Goal: Task Accomplishment & Management: Manage account settings

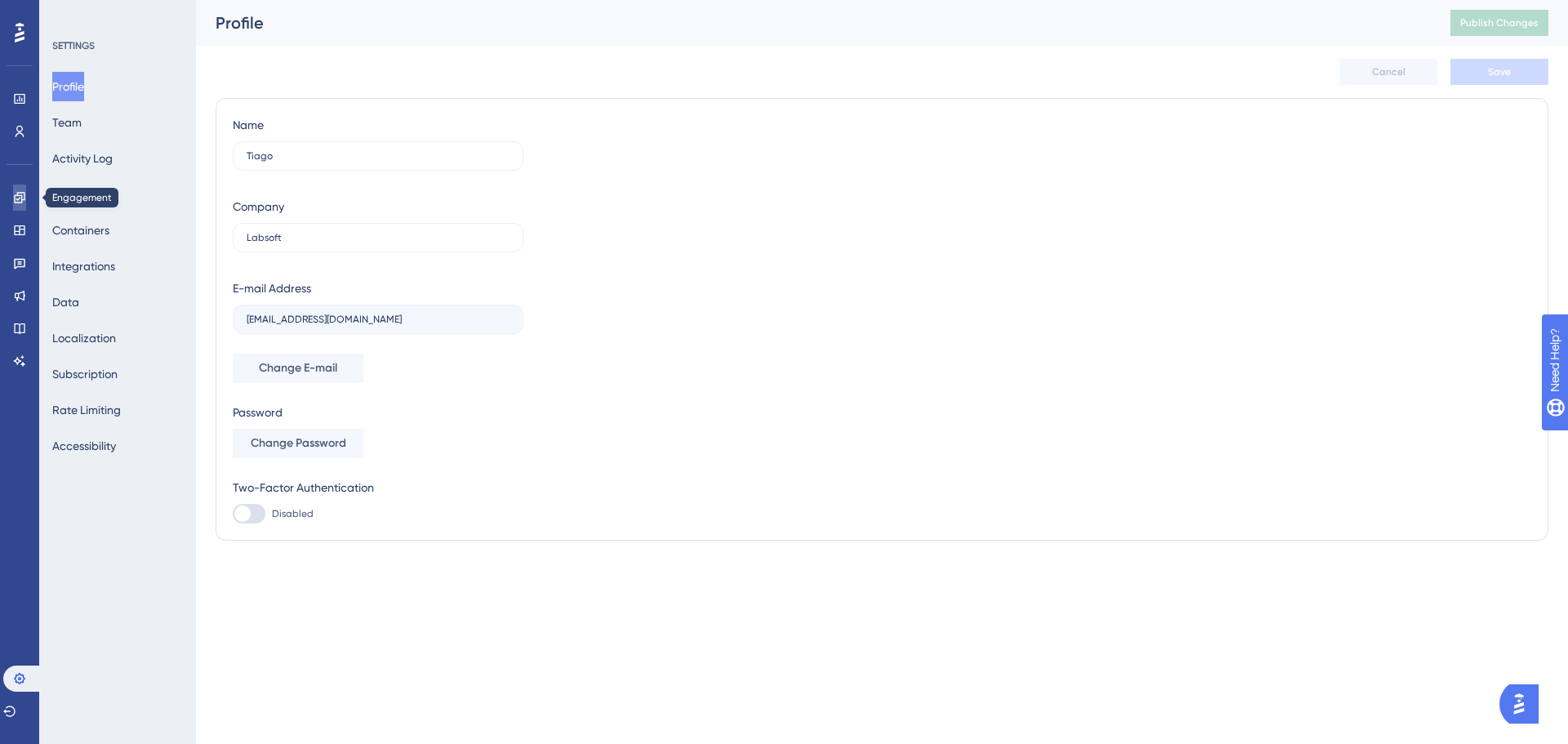
click at [20, 194] on icon at bounding box center [19, 197] width 13 height 13
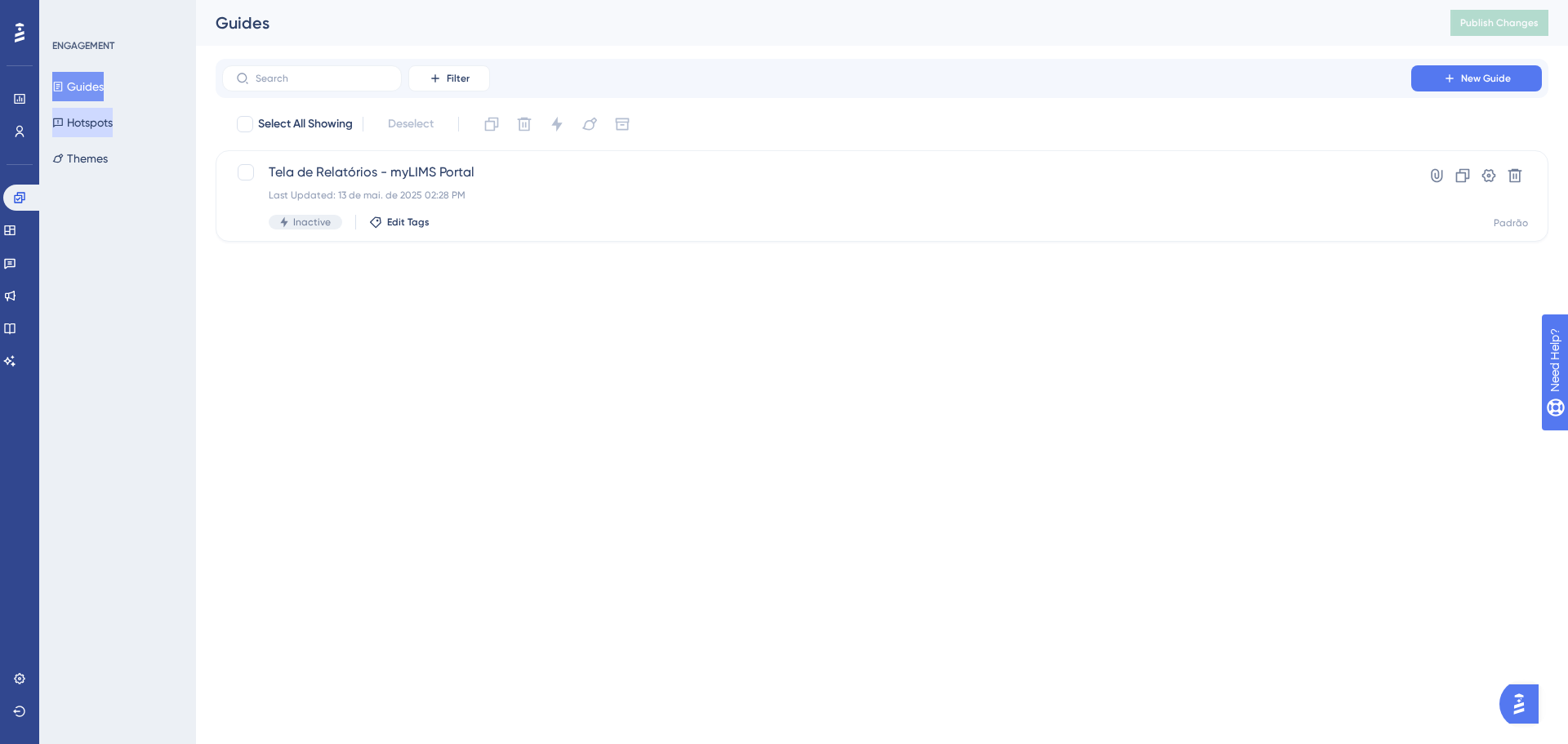
click at [110, 112] on button "Hotspots" at bounding box center [82, 123] width 60 height 30
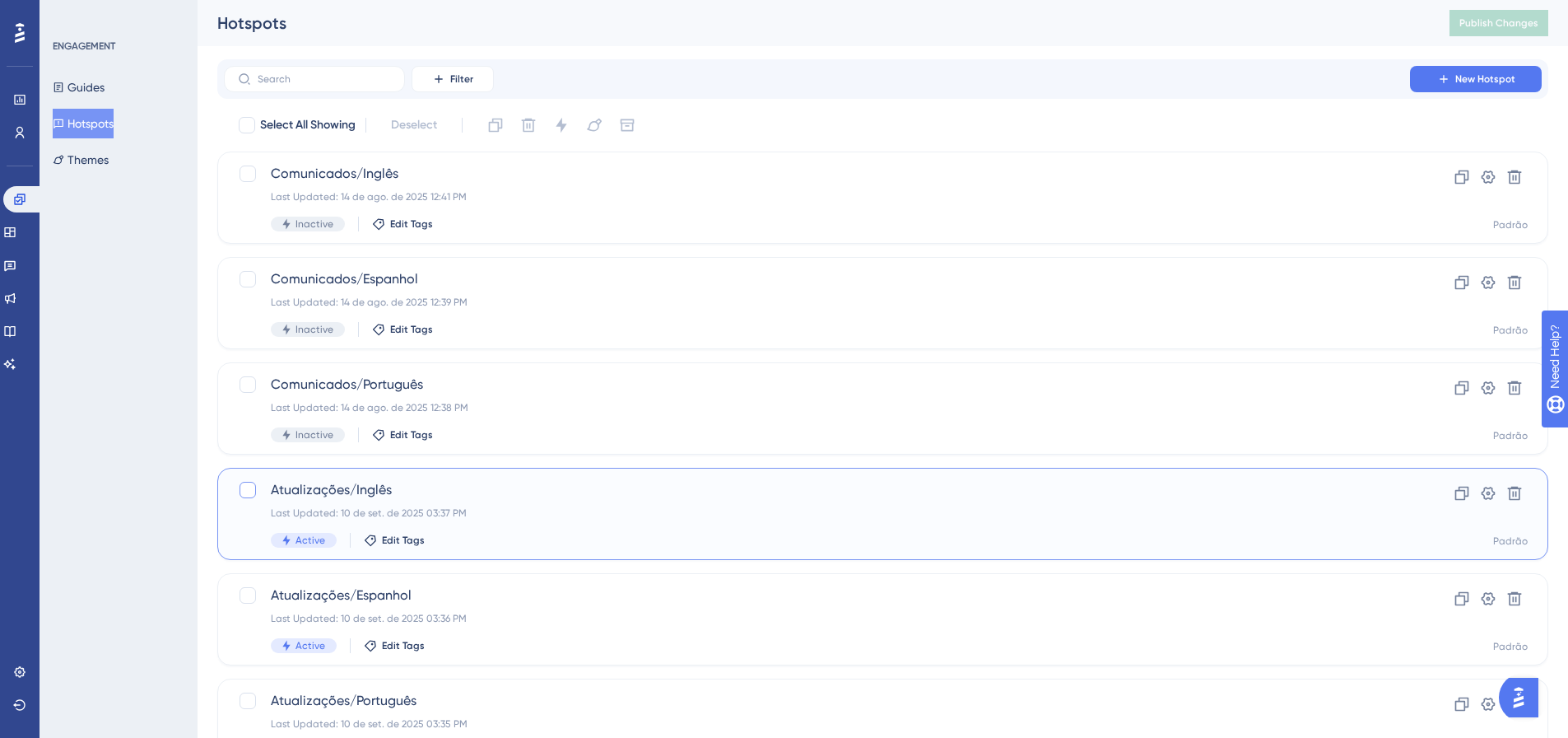
click at [251, 484] on div at bounding box center [247, 489] width 16 height 16
checkbox input "true"
click at [248, 593] on div at bounding box center [247, 595] width 16 height 16
checkbox input "true"
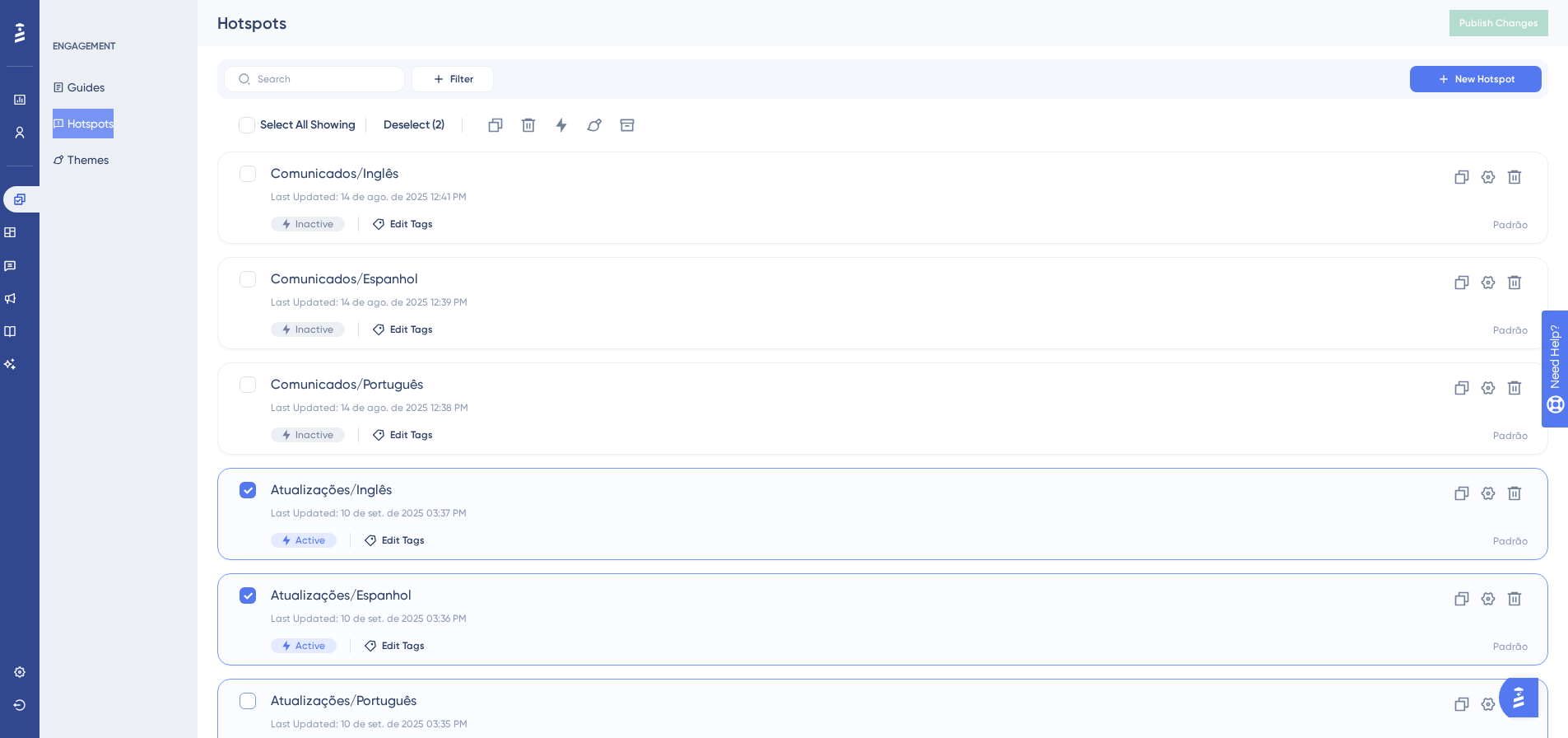
click at [251, 698] on div at bounding box center [247, 700] width 16 height 16
checkbox input "true"
click at [570, 130] on icon at bounding box center [561, 124] width 16 height 16
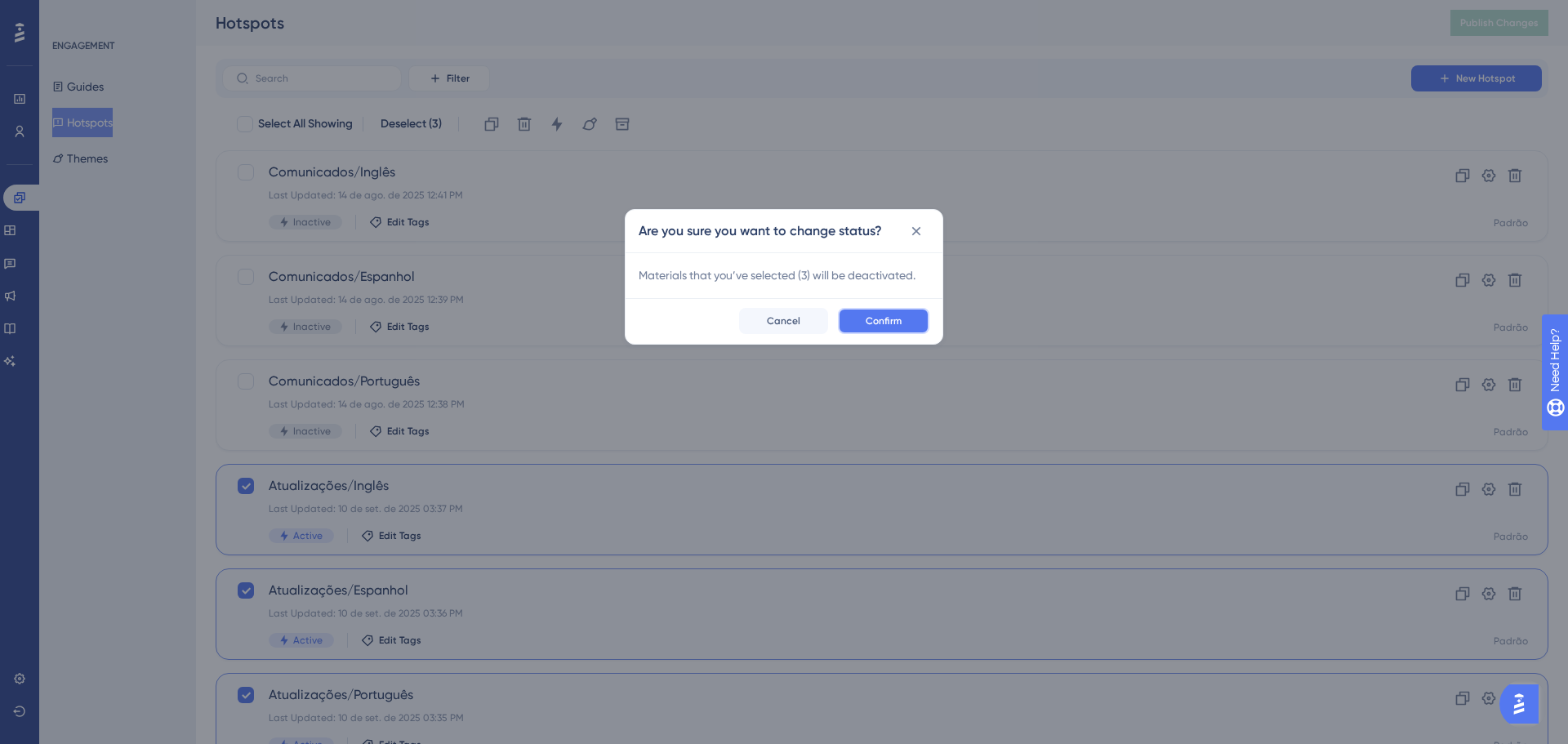
click at [895, 324] on span "Confirm" at bounding box center [884, 320] width 36 height 13
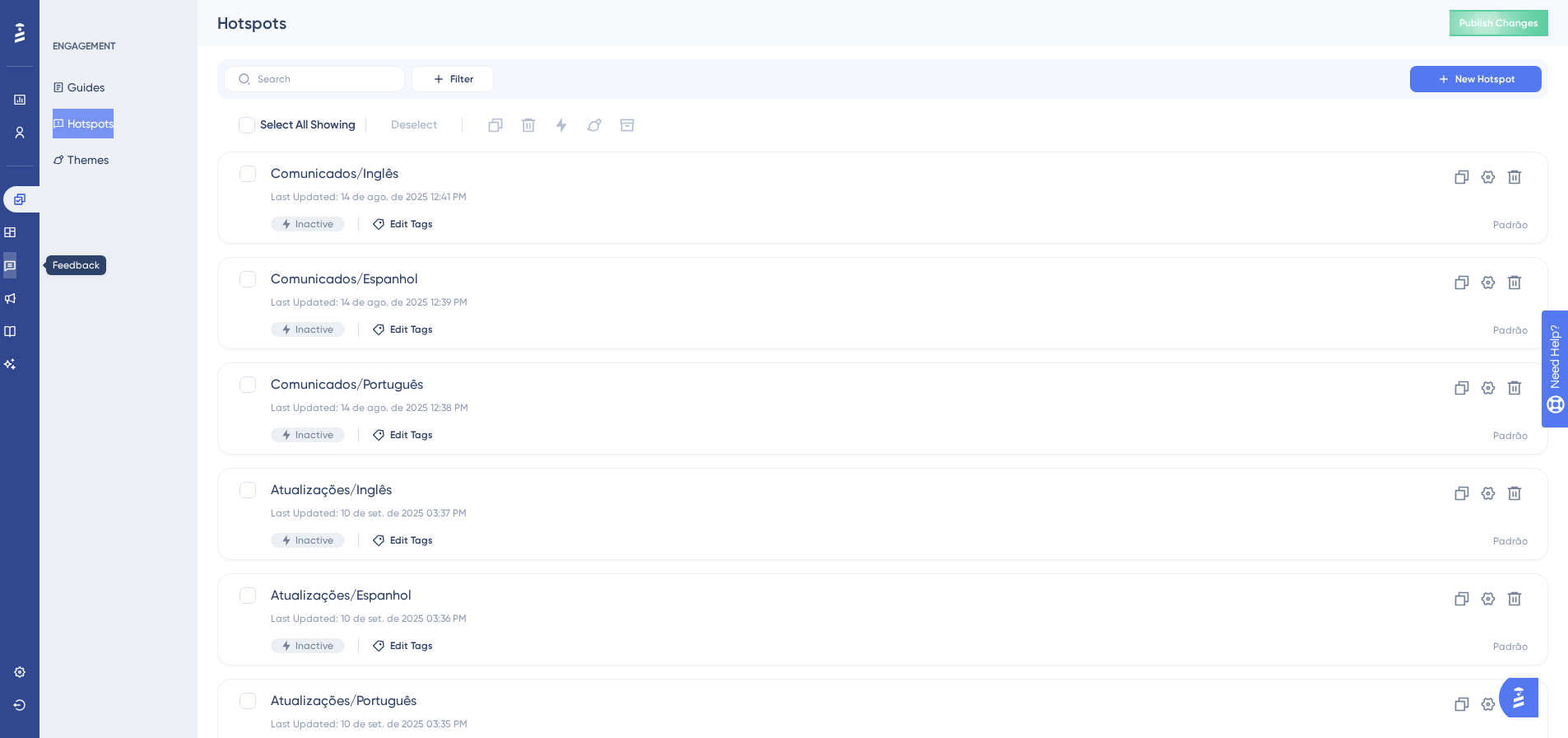
click at [16, 264] on icon at bounding box center [9, 264] width 13 height 13
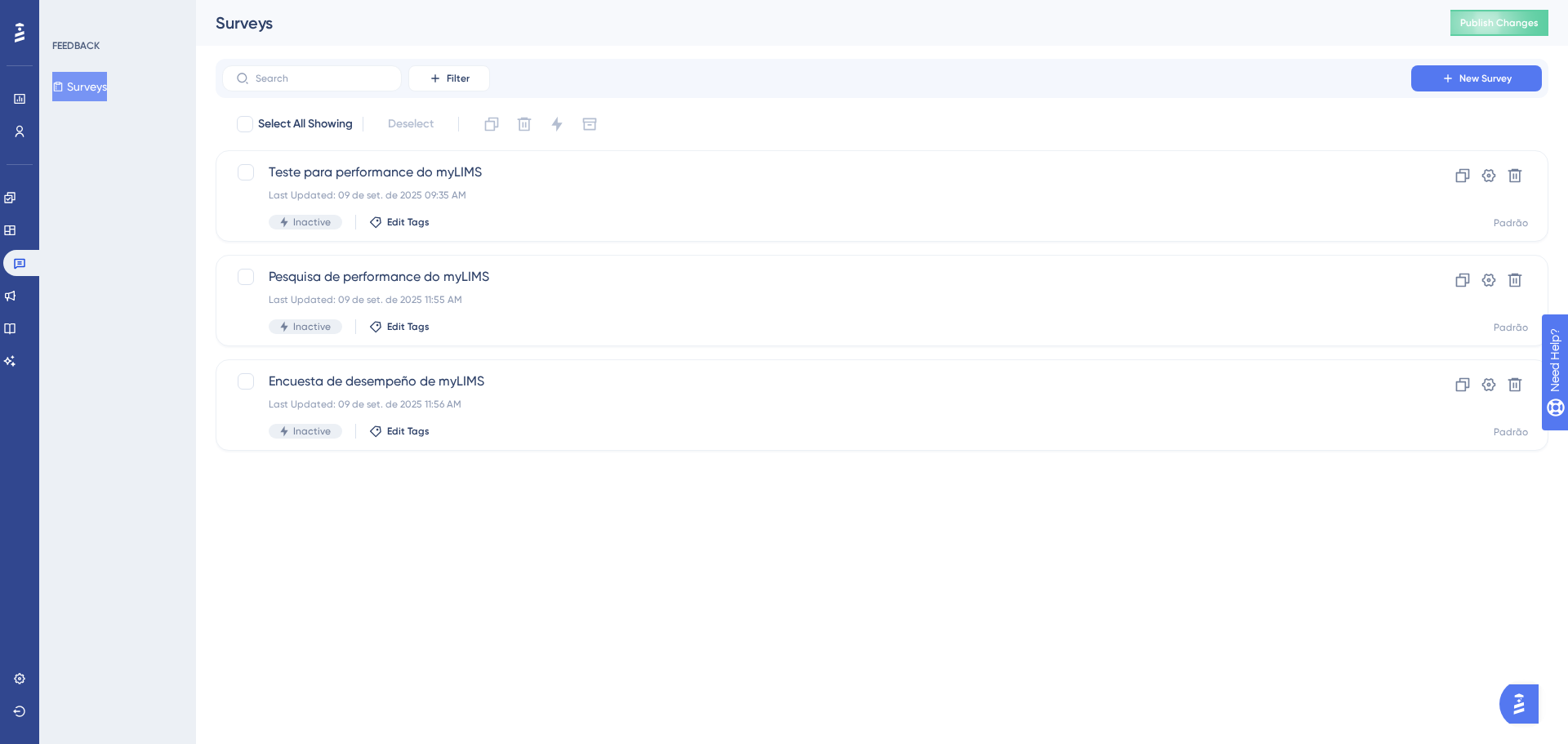
click at [85, 88] on button "Surveys" at bounding box center [79, 86] width 54 height 30
click at [582, 303] on div "Last Updated: 09 de set. de 2025 11:55 AM" at bounding box center [816, 299] width 1096 height 13
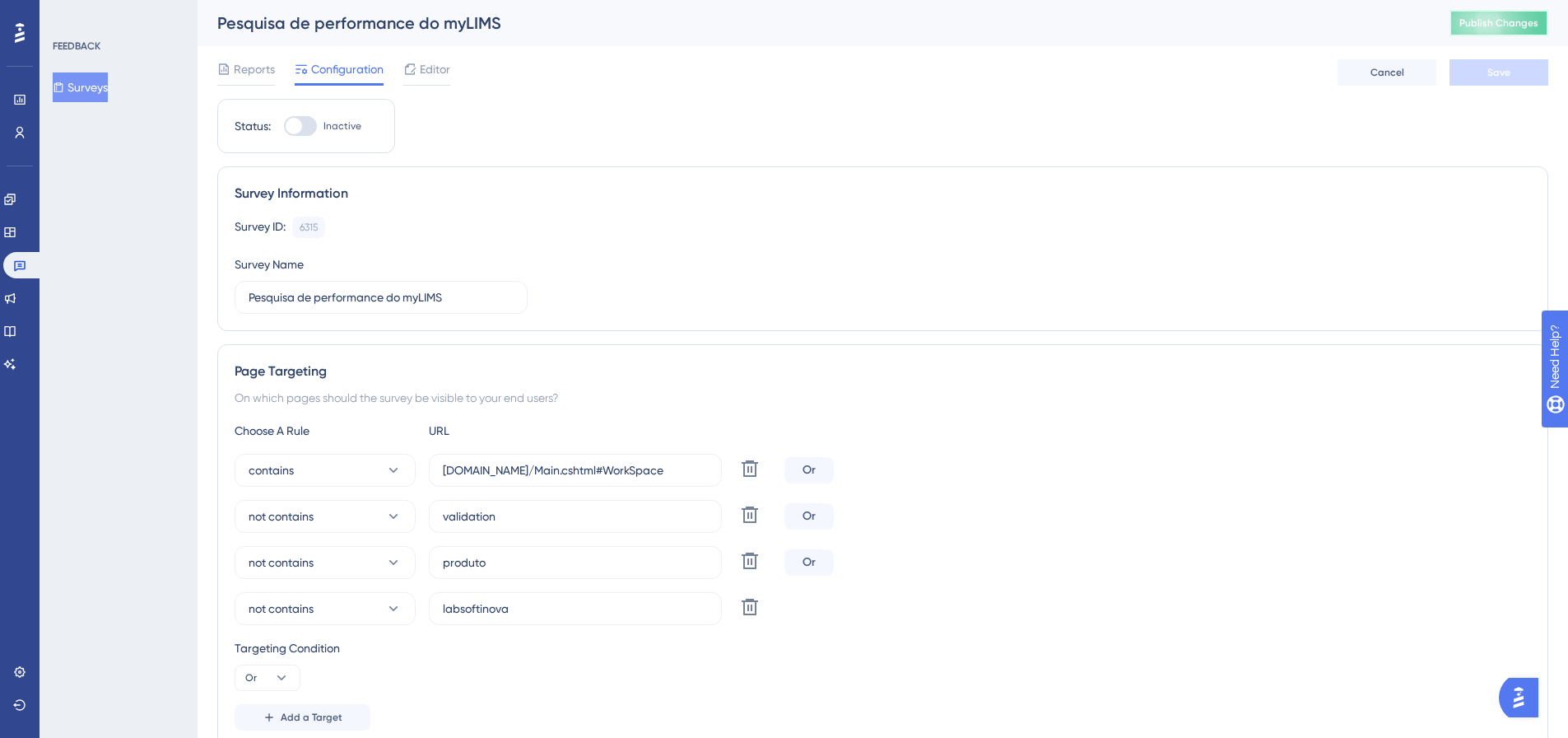
click at [1540, 10] on button "Publish Changes" at bounding box center [1498, 23] width 99 height 27
click at [254, 77] on span "Reports" at bounding box center [254, 69] width 41 height 20
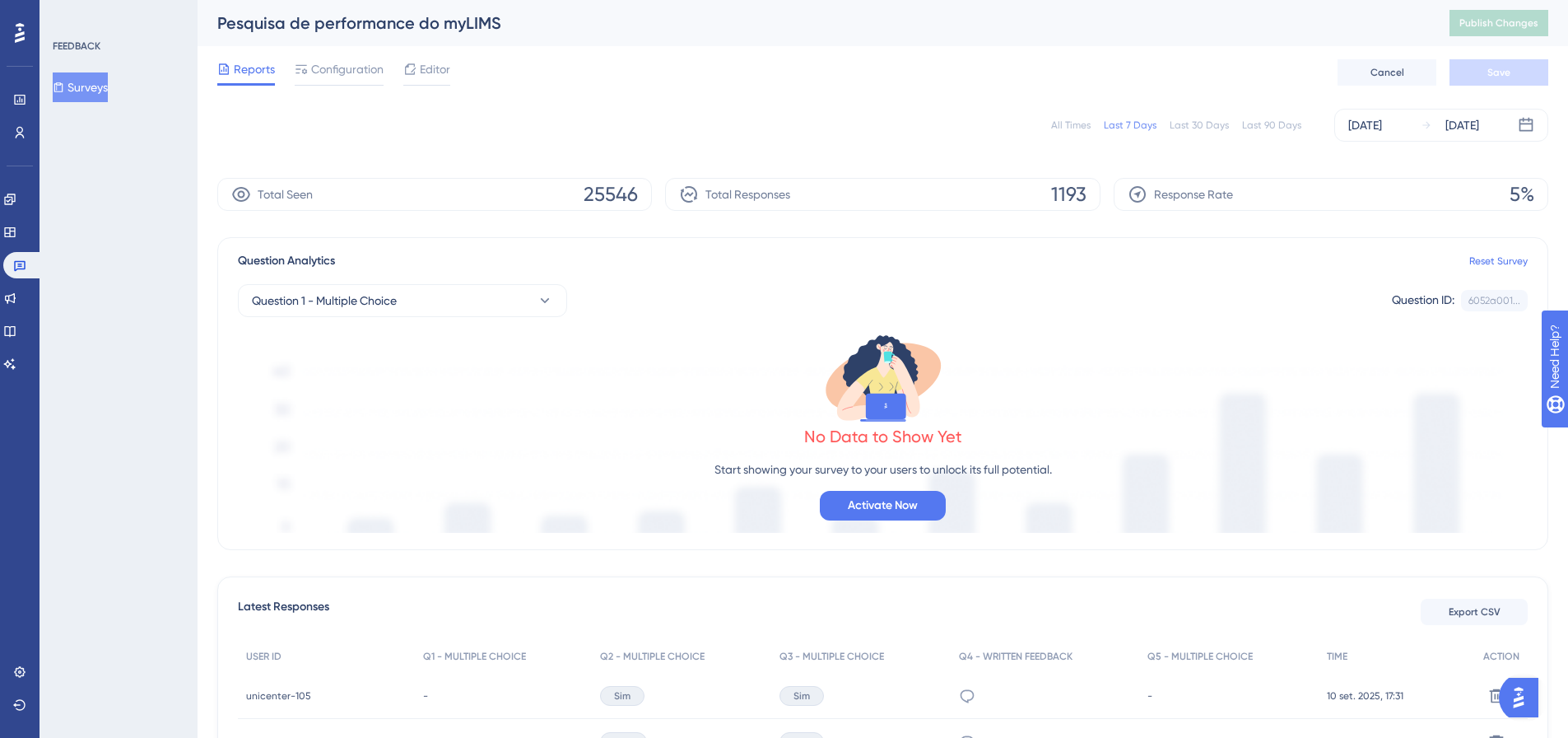
click at [1073, 131] on div "All Times Last 7 Days Last 30 Days Last 90 Days [DATE] [DATE]" at bounding box center [882, 125] width 1331 height 33
click at [1075, 127] on div "All Times" at bounding box center [1071, 124] width 39 height 13
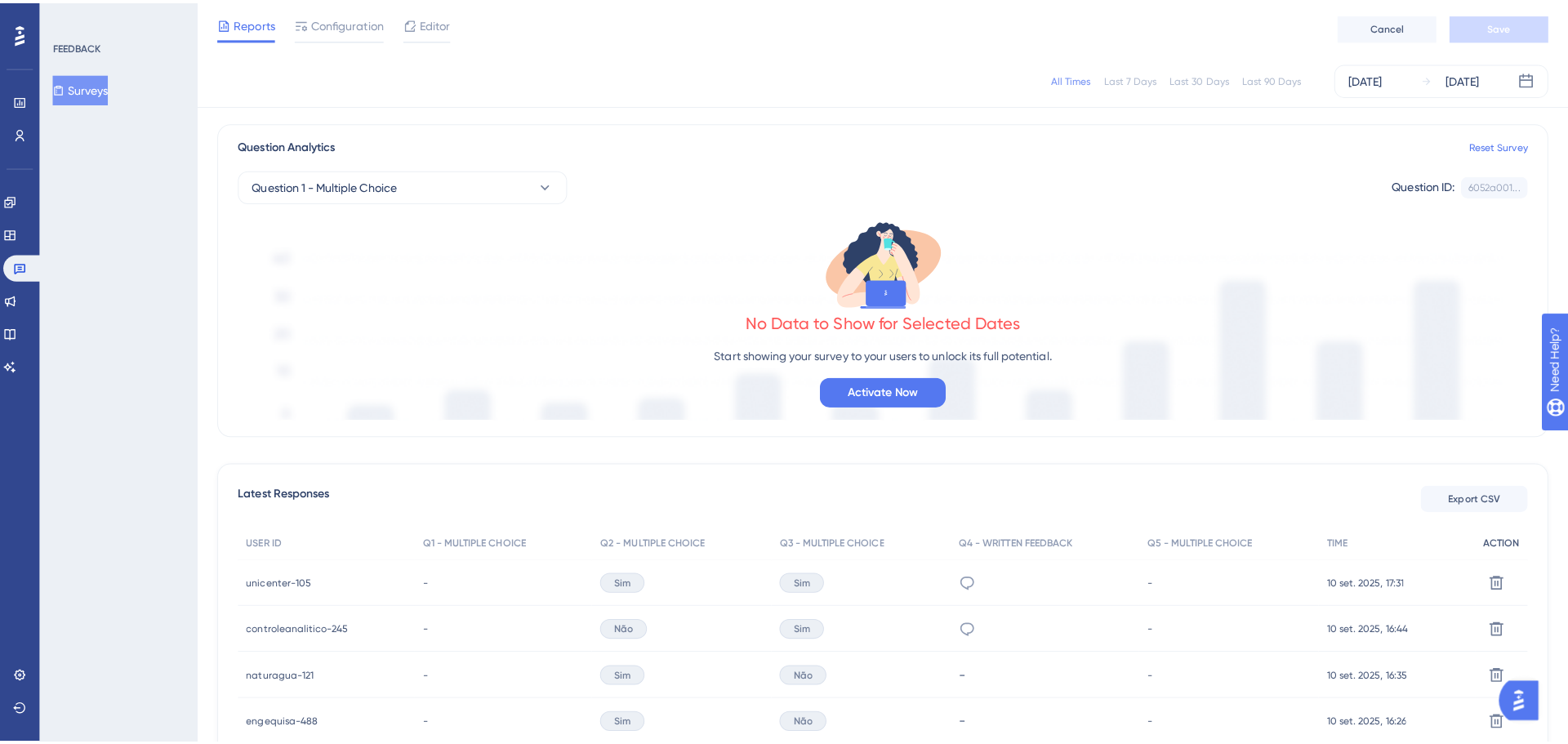
scroll to position [163, 0]
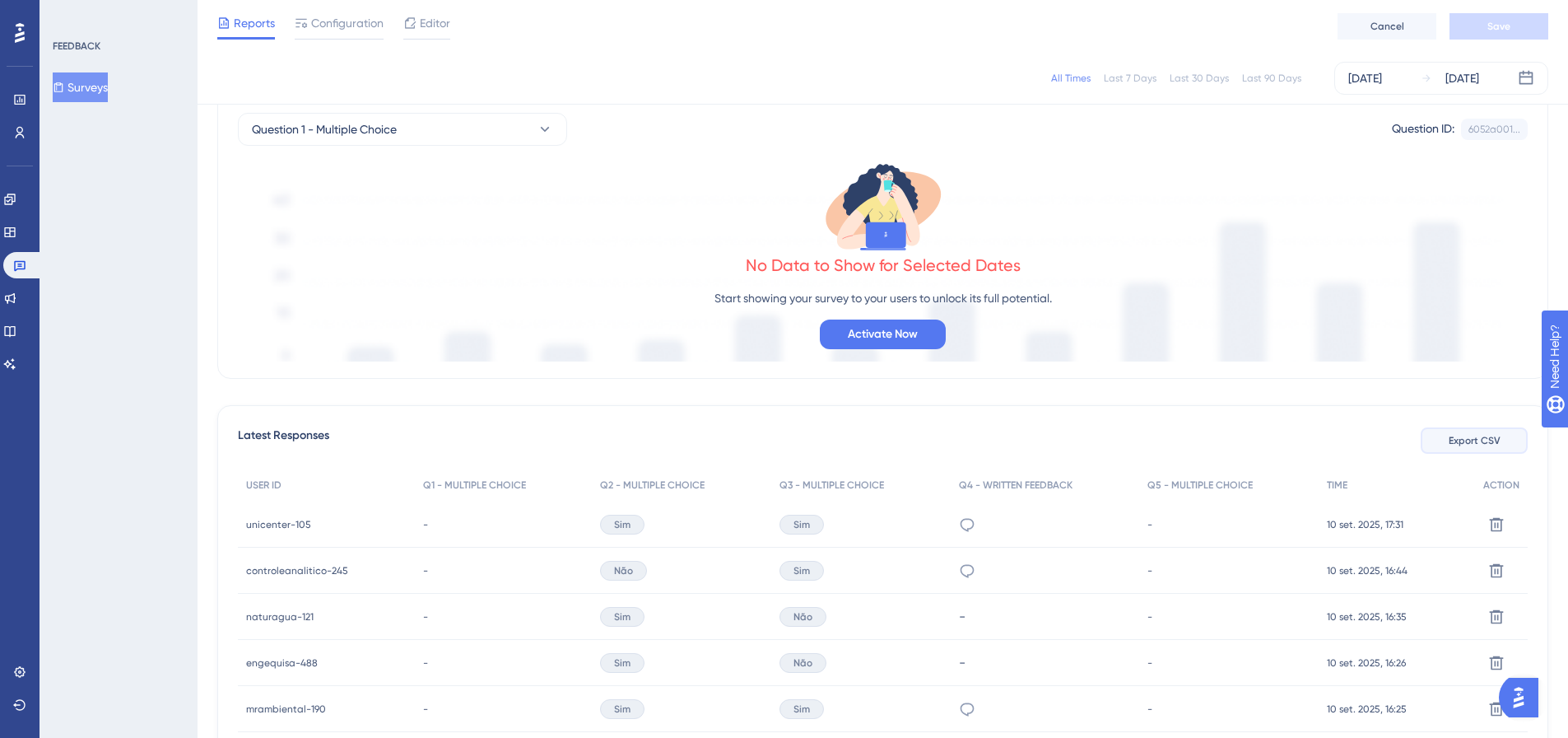
click at [1459, 439] on span "Export CSV" at bounding box center [1474, 440] width 51 height 13
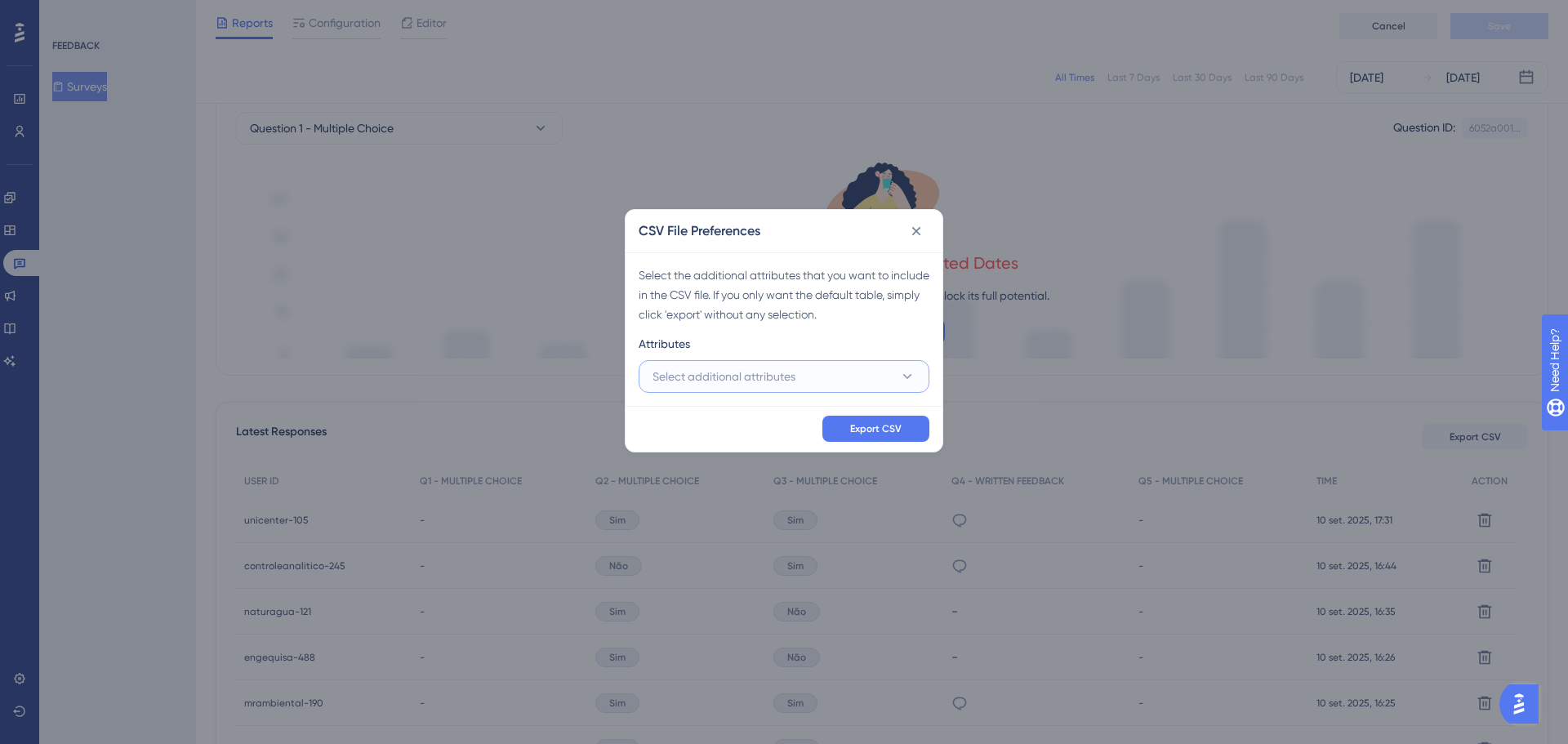
click at [914, 375] on icon at bounding box center [907, 376] width 16 height 16
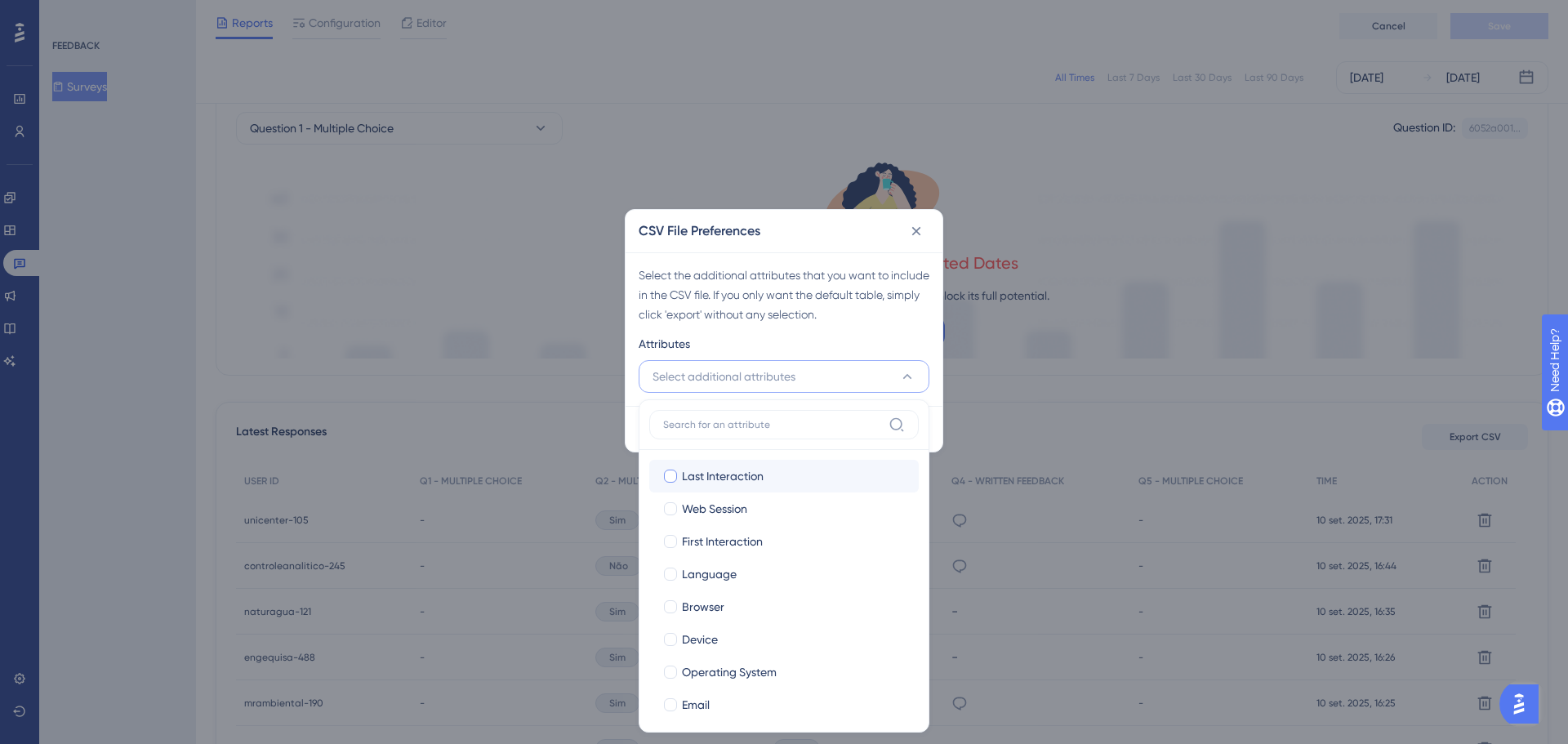
click at [668, 472] on div at bounding box center [670, 476] width 13 height 13
checkbox input "true"
click at [671, 508] on div at bounding box center [670, 508] width 13 height 13
checkbox input "true"
drag, startPoint x: 673, startPoint y: 536, endPoint x: 675, endPoint y: 552, distance: 16.1
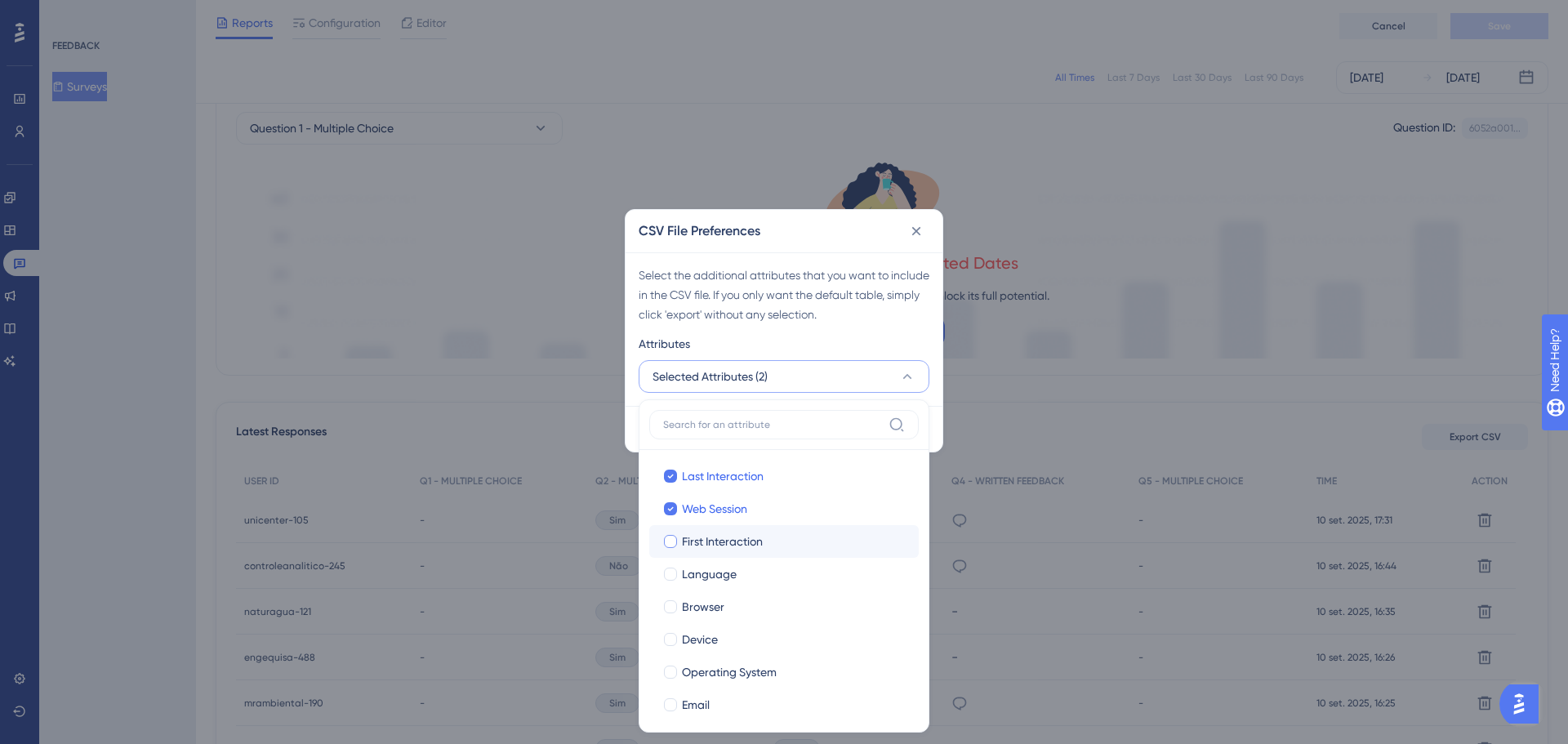
click at [675, 547] on div at bounding box center [670, 541] width 16 height 16
checkbox input "true"
click at [676, 576] on div at bounding box center [670, 574] width 13 height 13
checkbox input "true"
drag, startPoint x: 673, startPoint y: 599, endPoint x: 673, endPoint y: 621, distance: 22.0
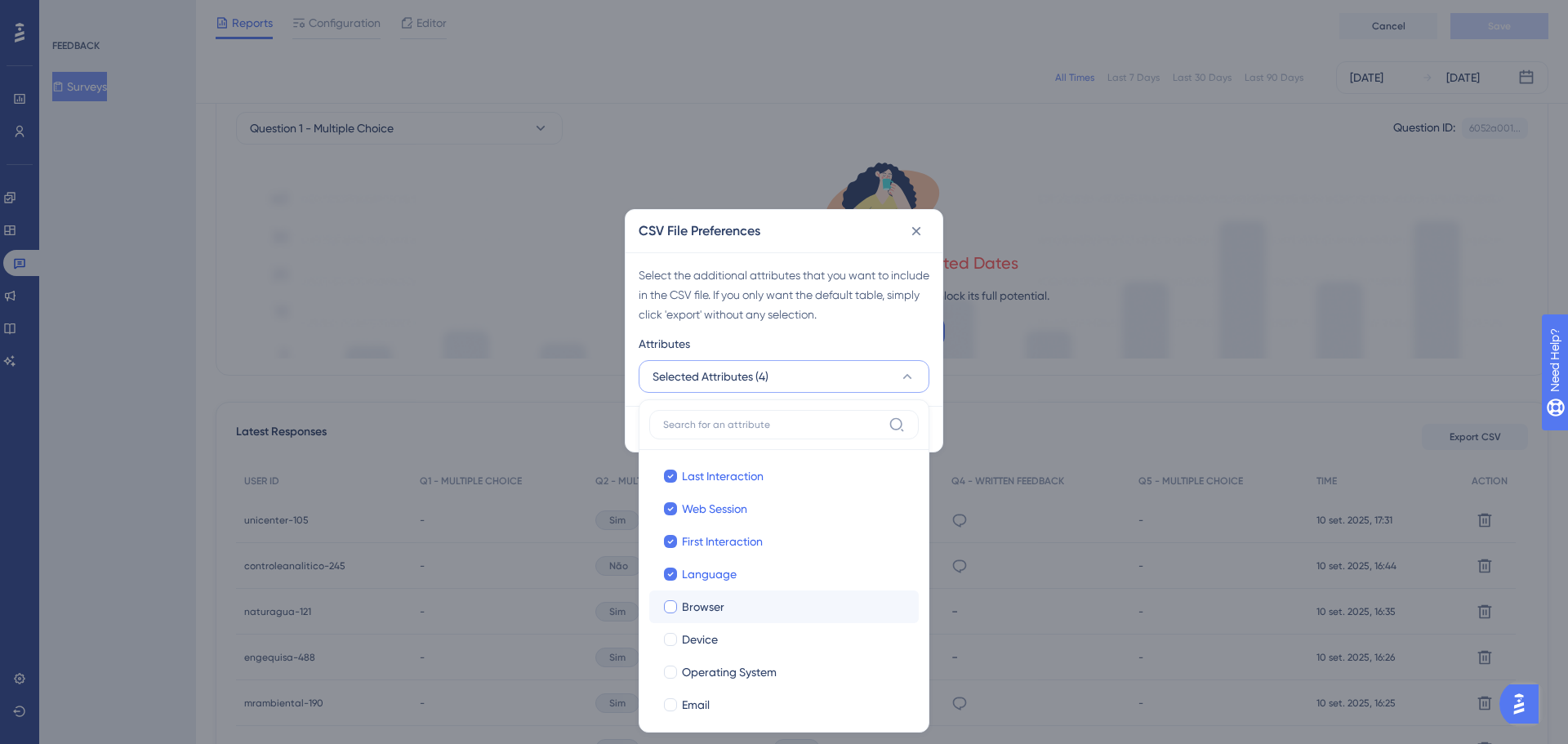
click at [673, 606] on div at bounding box center [670, 606] width 13 height 13
checkbox input "true"
drag, startPoint x: 673, startPoint y: 633, endPoint x: 673, endPoint y: 652, distance: 19.0
click at [673, 635] on div at bounding box center [670, 638] width 13 height 13
checkbox input "true"
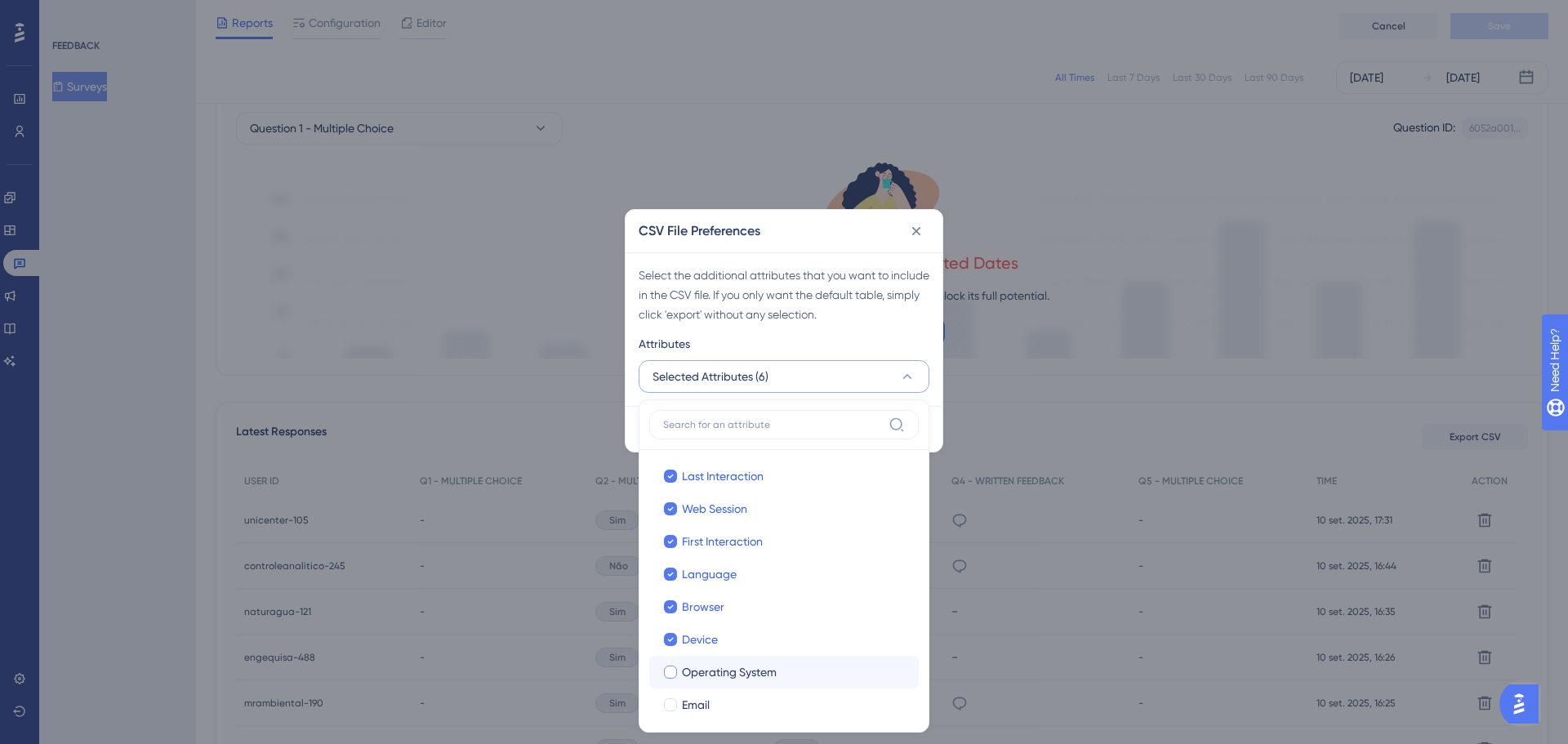
click at [673, 667] on div at bounding box center [670, 672] width 13 height 13
checkbox input "true"
click at [671, 707] on div at bounding box center [670, 704] width 13 height 13
checkbox input "true"
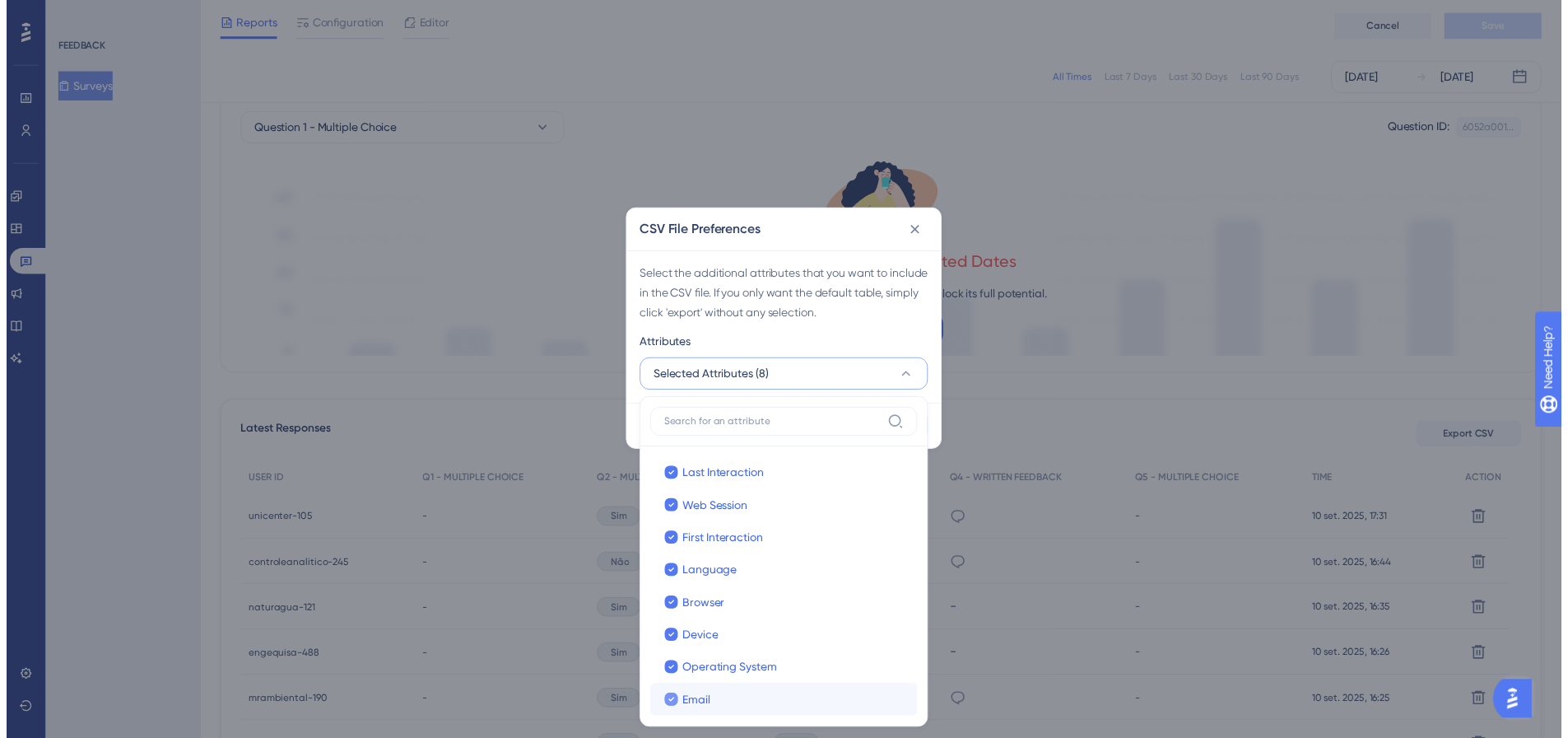
scroll to position [140, 0]
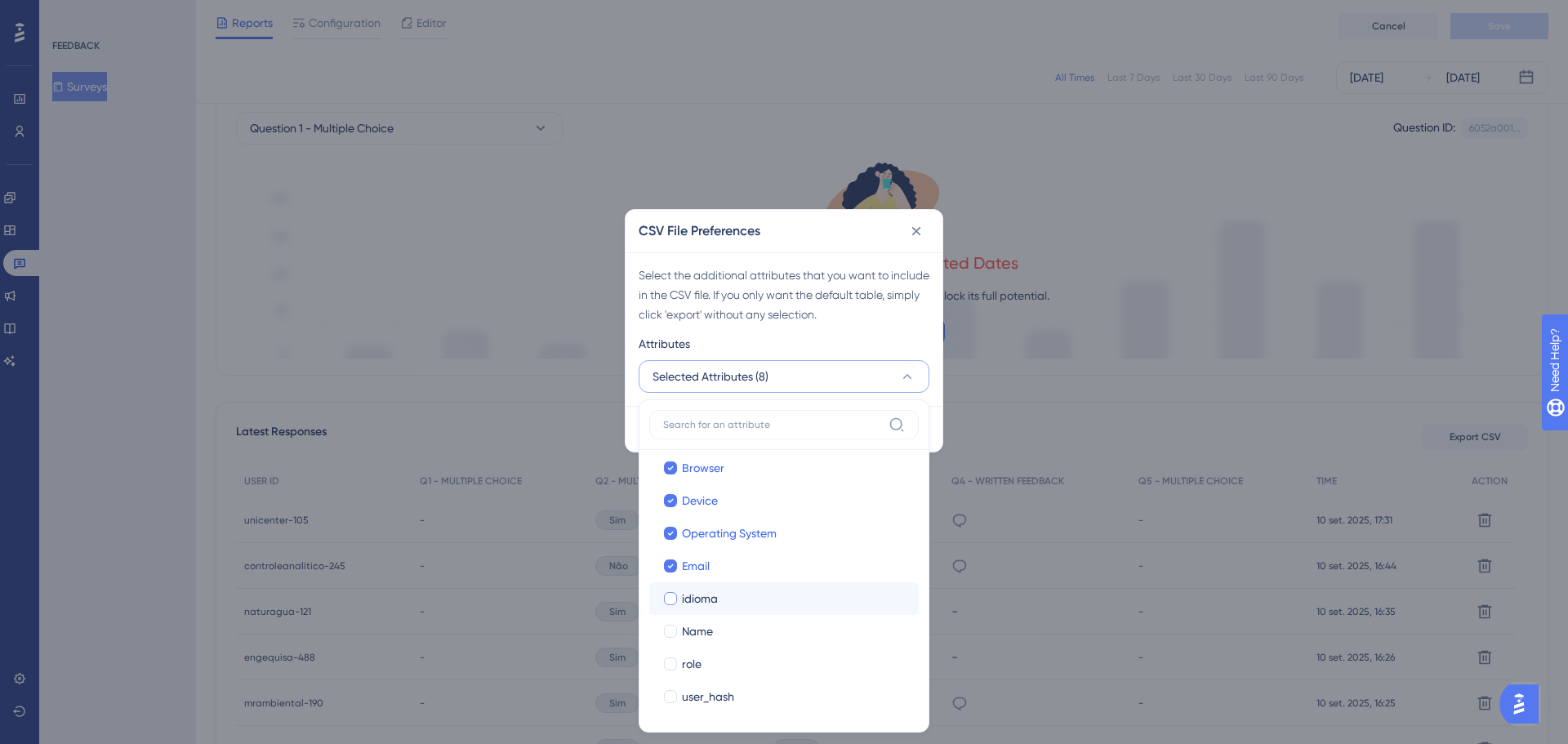
click at [675, 604] on div at bounding box center [670, 598] width 16 height 16
checkbox input "true"
drag, startPoint x: 672, startPoint y: 630, endPoint x: 671, endPoint y: 660, distance: 30.0
click at [672, 631] on div at bounding box center [670, 631] width 13 height 13
checkbox input "true"
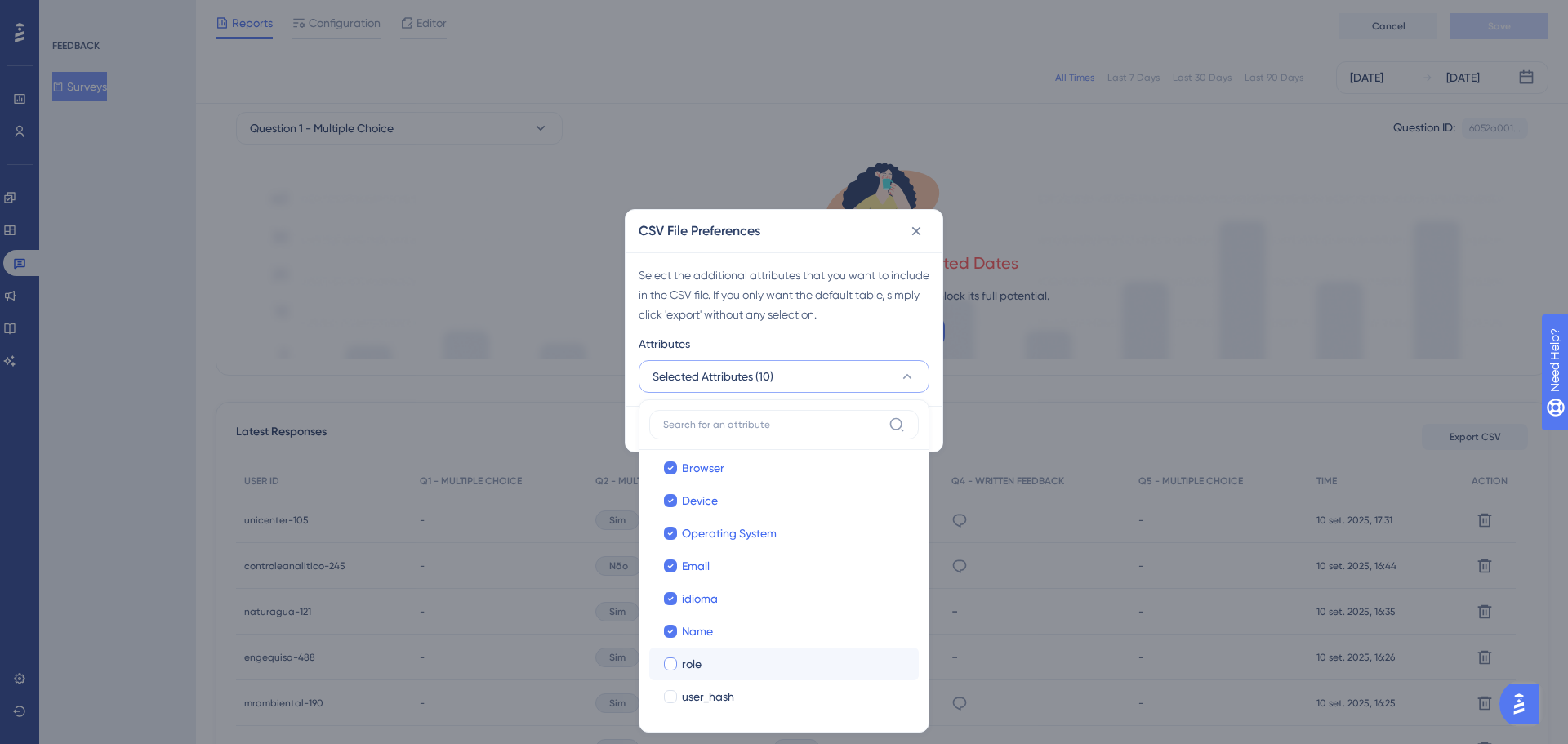
click at [671, 663] on div at bounding box center [670, 663] width 13 height 13
checkbox input "true"
click at [672, 694] on div at bounding box center [670, 696] width 13 height 13
checkbox input "true"
click at [827, 236] on div "CSV File Preferences" at bounding box center [784, 232] width 317 height 43
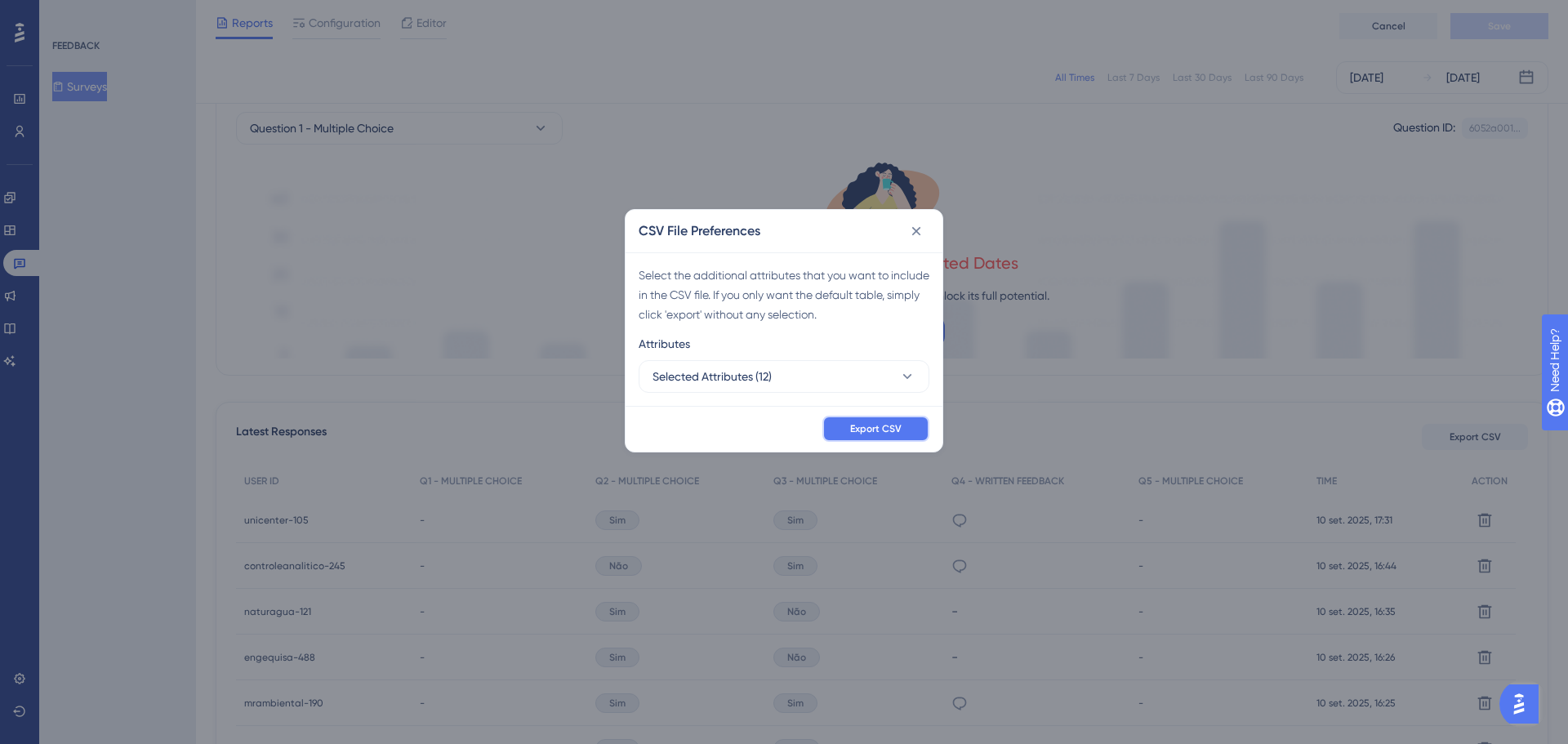
click at [872, 434] on span "Export CSV" at bounding box center [876, 428] width 51 height 13
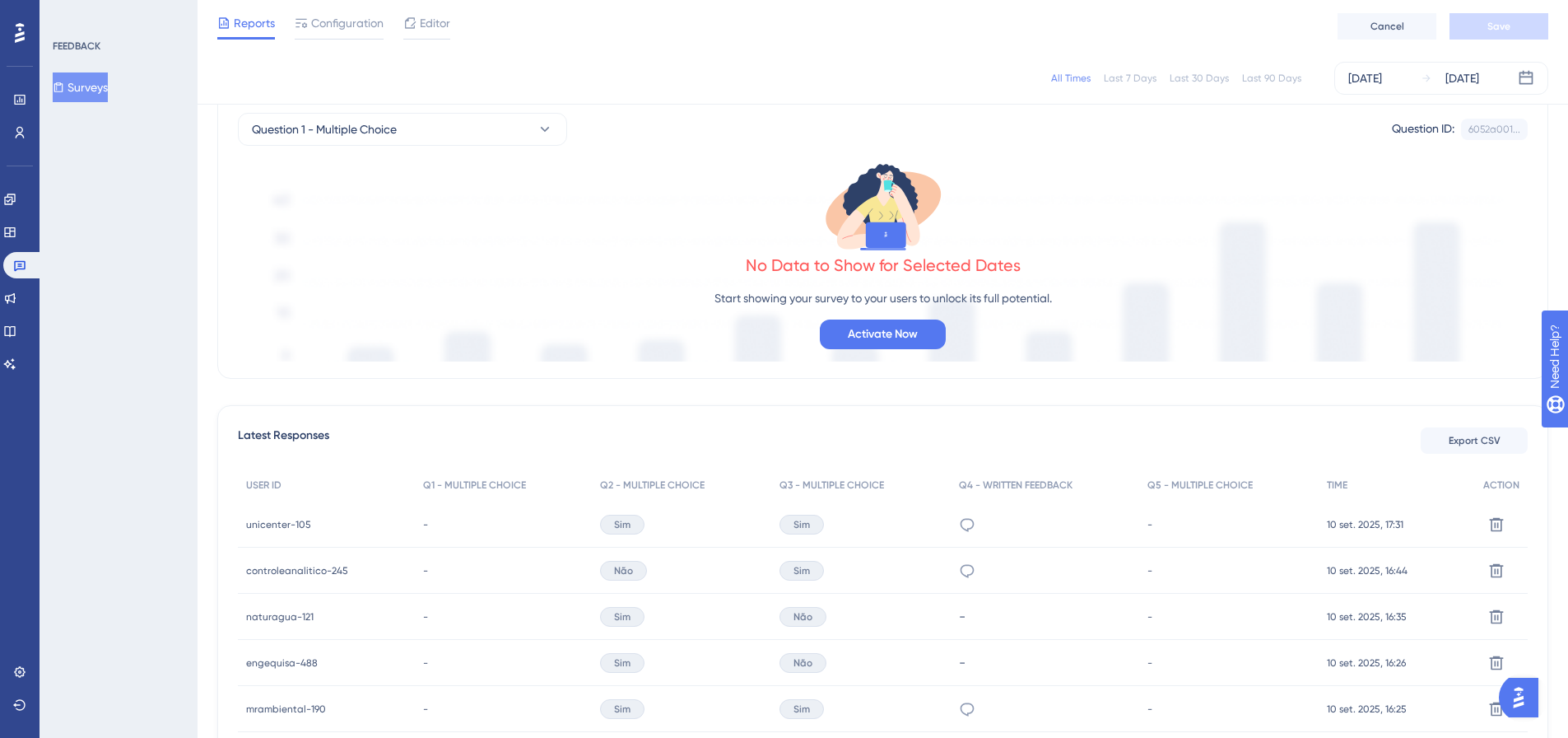
click at [94, 82] on button "Surveys" at bounding box center [80, 87] width 55 height 30
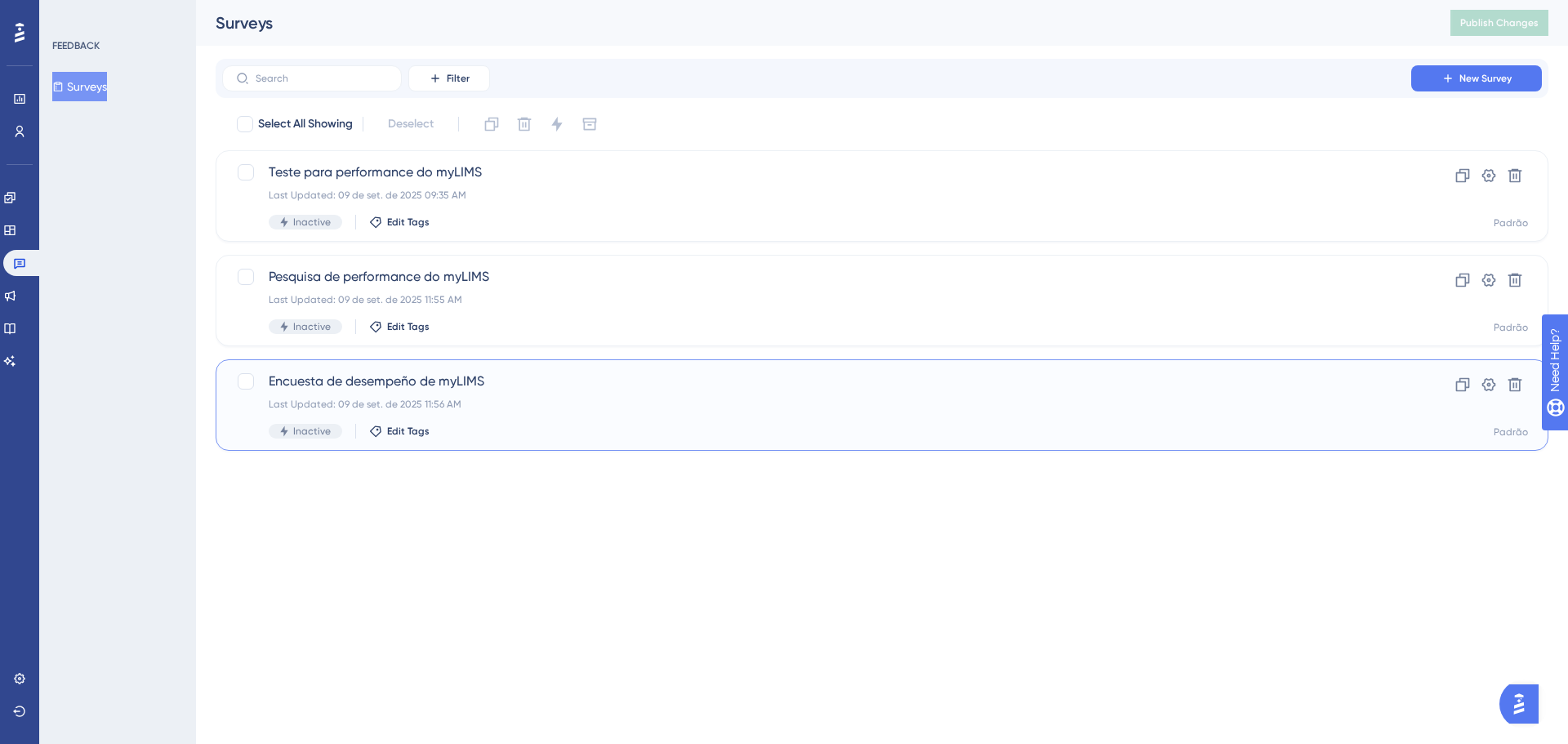
click at [535, 381] on span "Encuesta de desempeño de myLIMS" at bounding box center [816, 381] width 1096 height 20
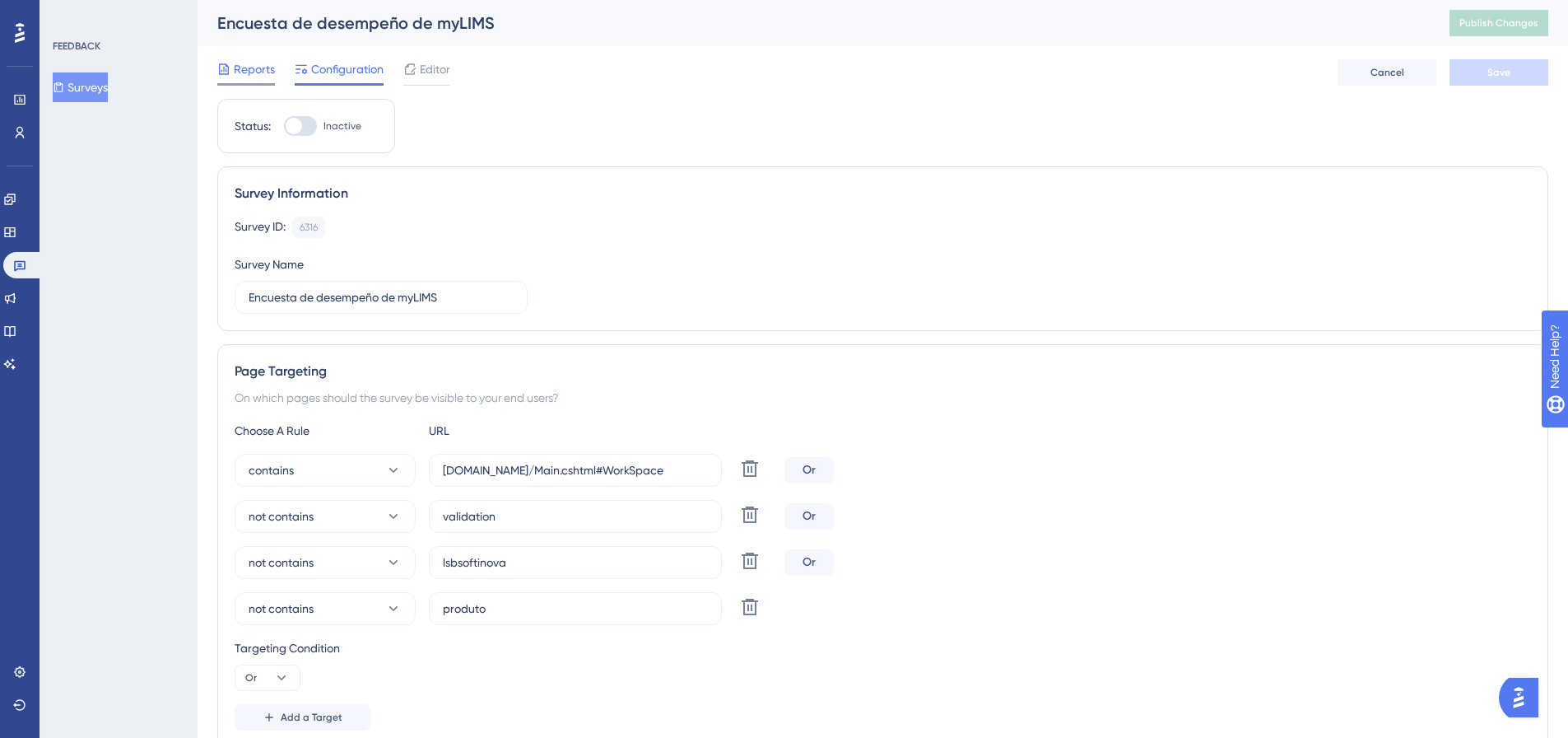
click at [257, 74] on span "Reports" at bounding box center [254, 69] width 41 height 20
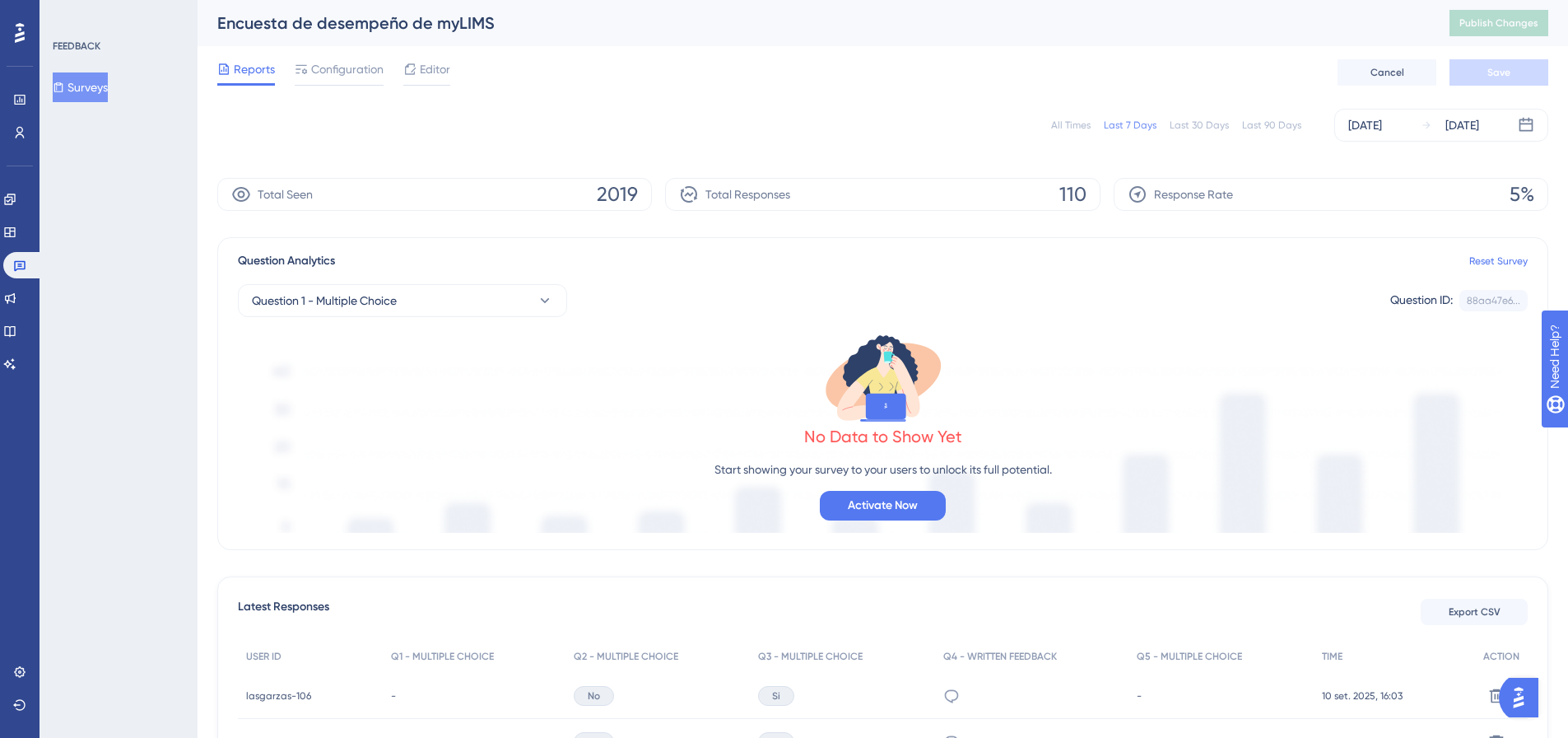
click at [1081, 119] on div "All Times" at bounding box center [1071, 124] width 39 height 13
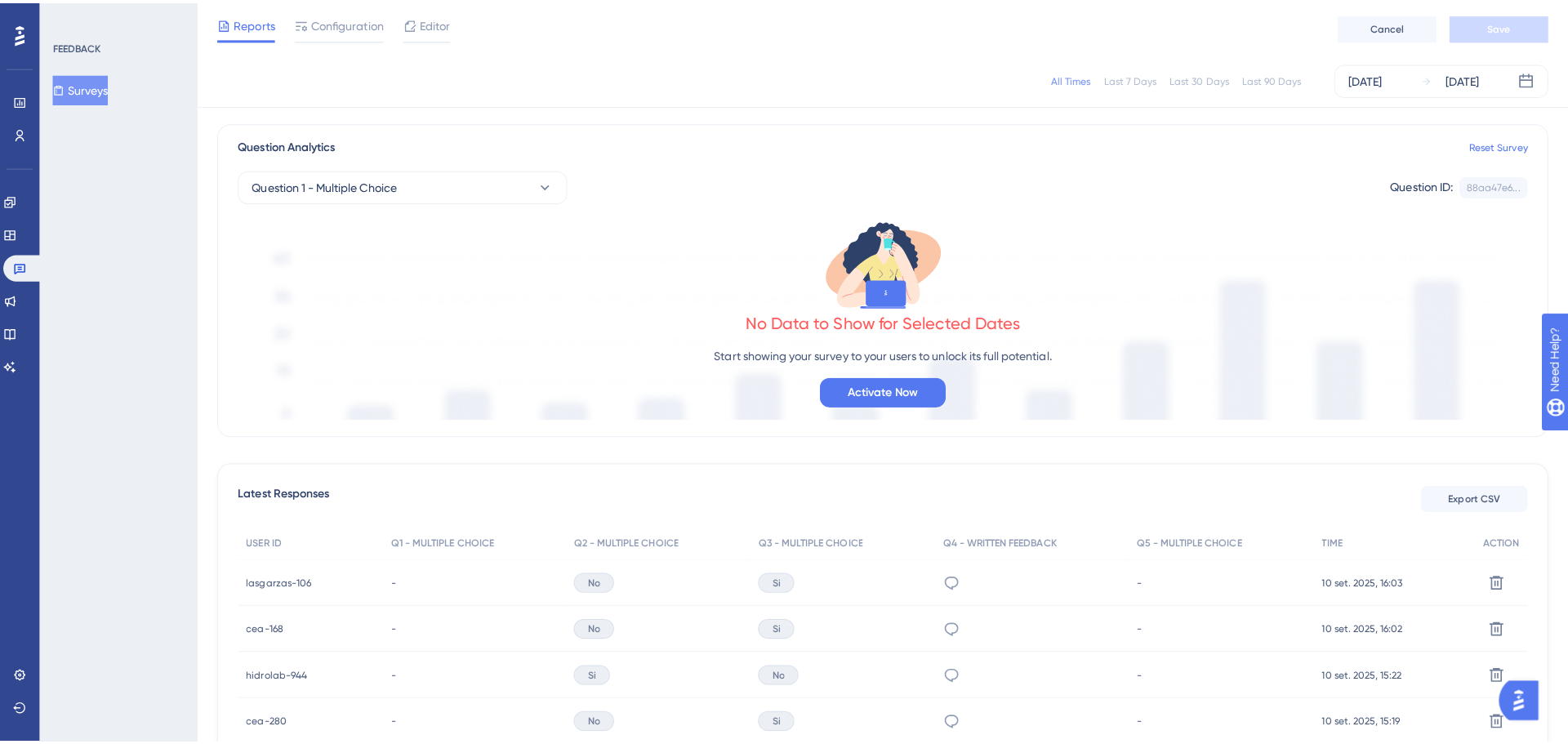
scroll to position [245, 0]
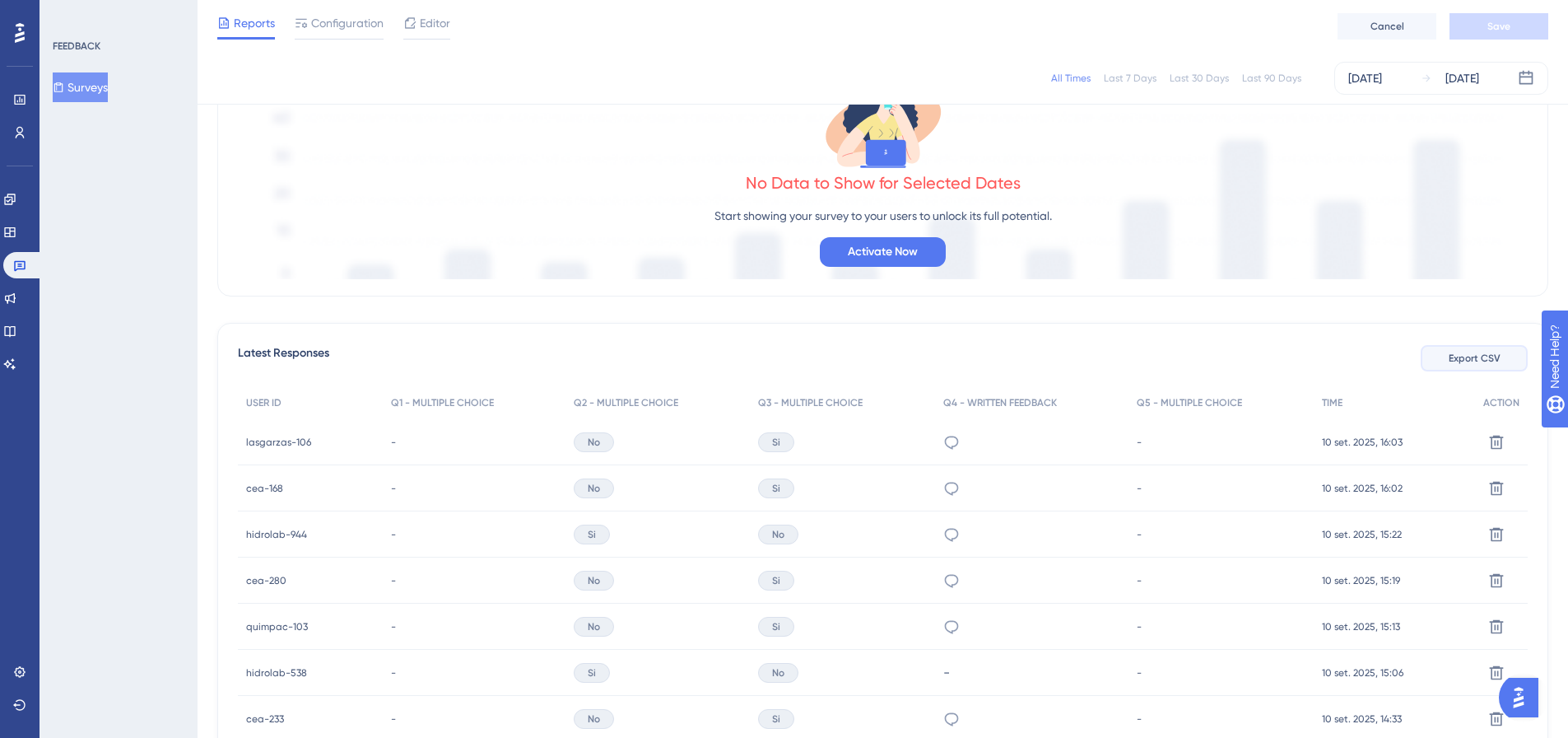
click at [1440, 354] on button "Export CSV" at bounding box center [1474, 358] width 107 height 27
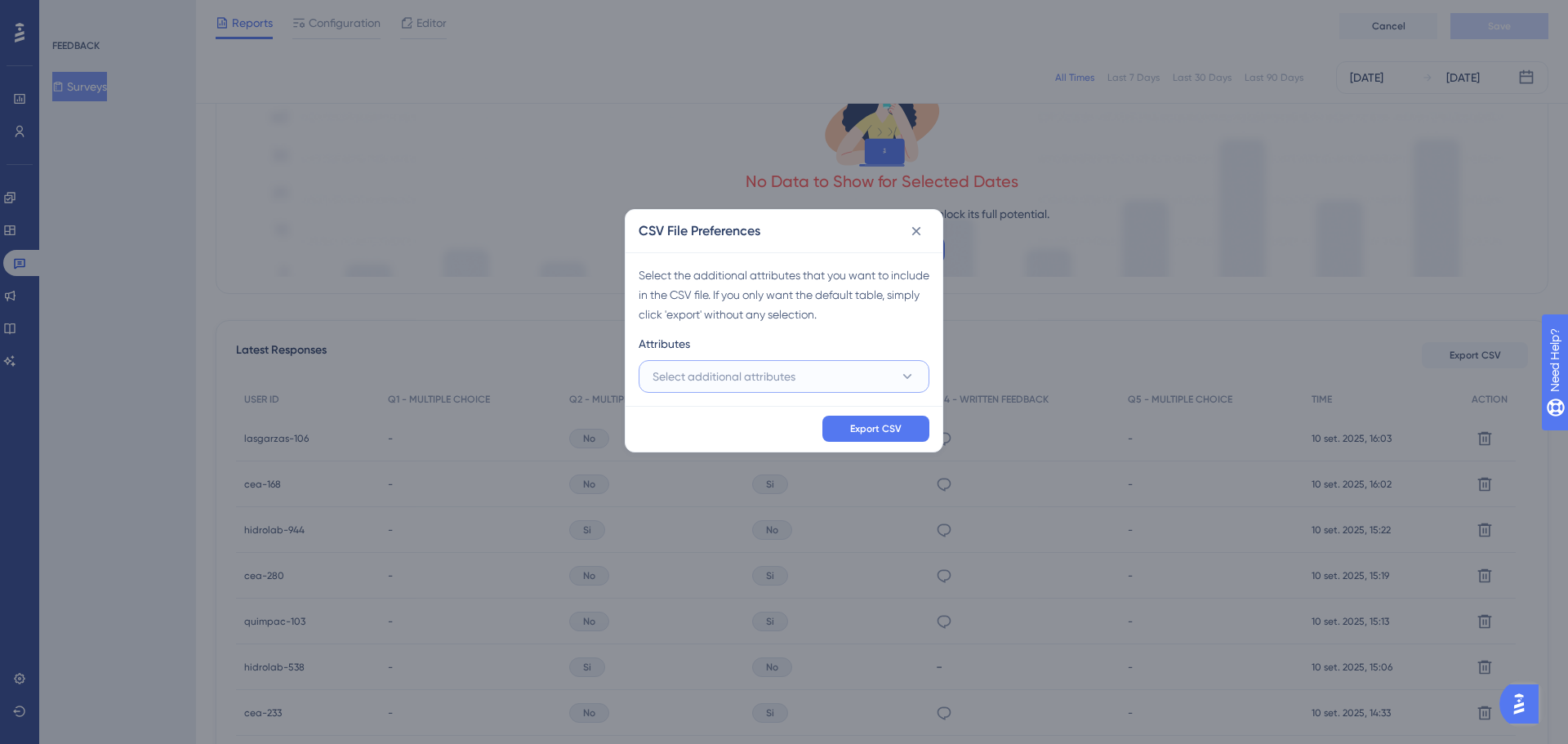
click at [923, 371] on button "Select additional attributes" at bounding box center [784, 376] width 291 height 32
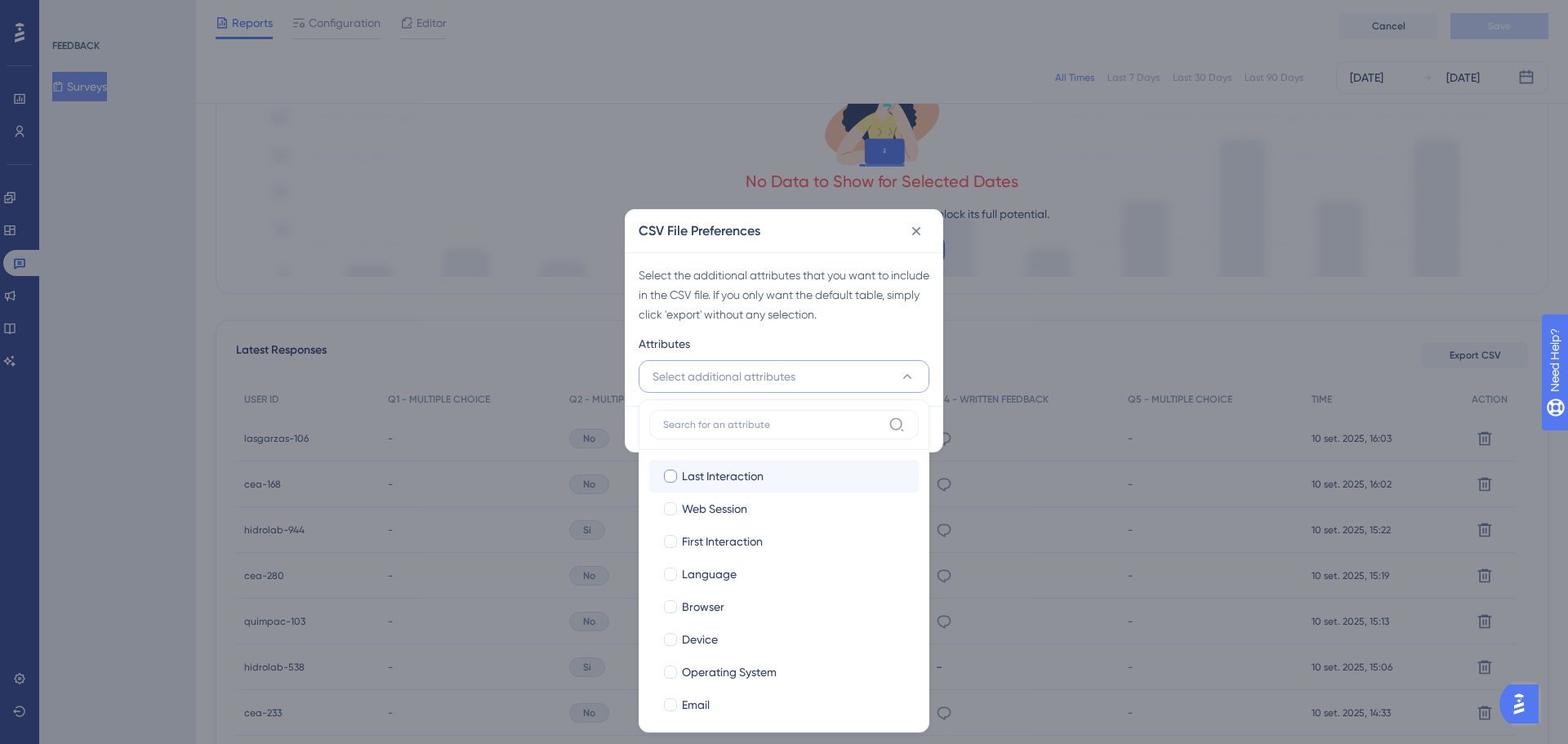
click at [673, 473] on div at bounding box center [670, 476] width 13 height 13
checkbox input "true"
drag, startPoint x: 668, startPoint y: 502, endPoint x: 672, endPoint y: 522, distance: 20.4
click at [670, 505] on div at bounding box center [670, 508] width 13 height 13
checkbox input "true"
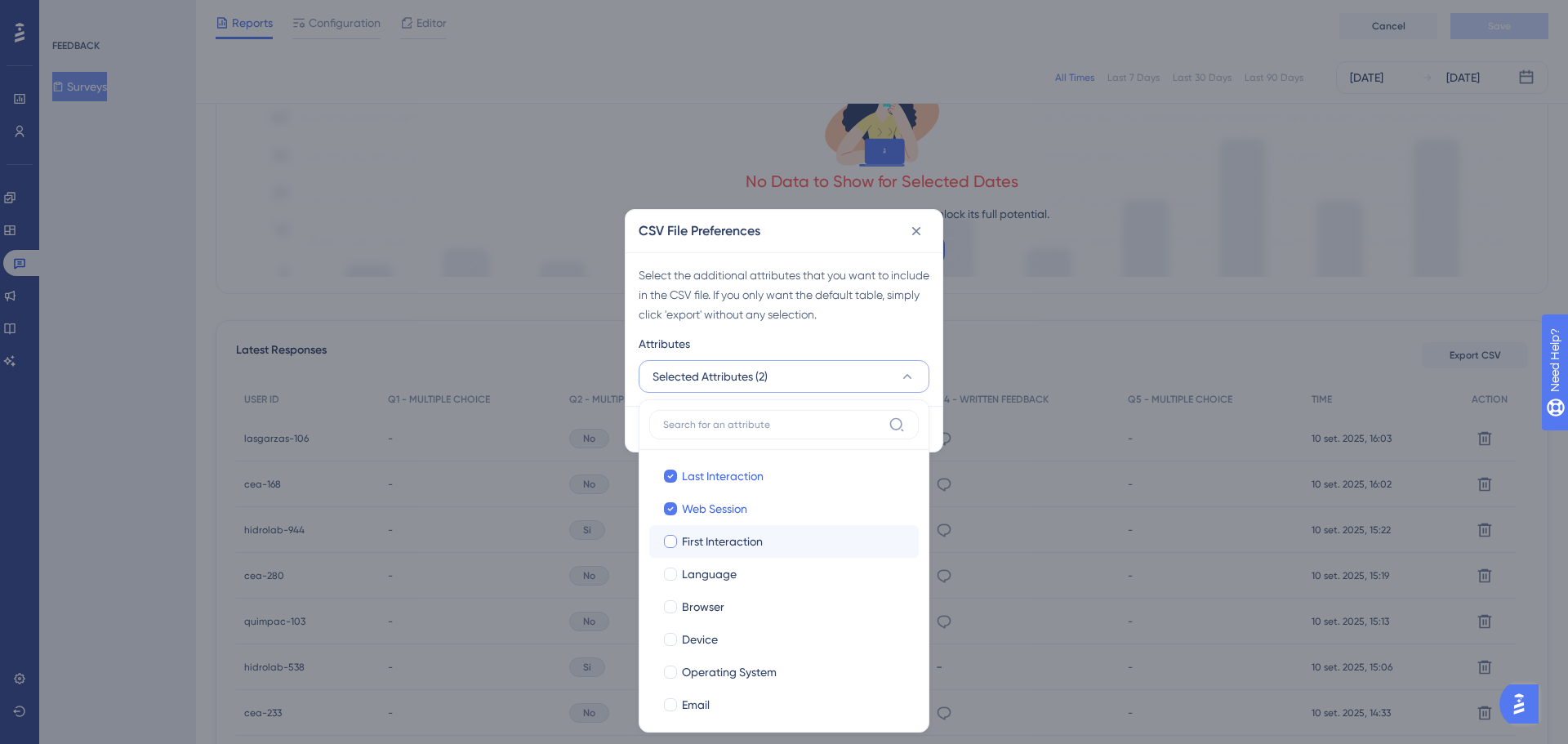
click at [670, 540] on div at bounding box center [670, 541] width 13 height 13
checkbox input "true"
click at [668, 566] on div at bounding box center [670, 574] width 16 height 16
checkbox input "true"
click at [671, 602] on div at bounding box center [670, 606] width 13 height 13
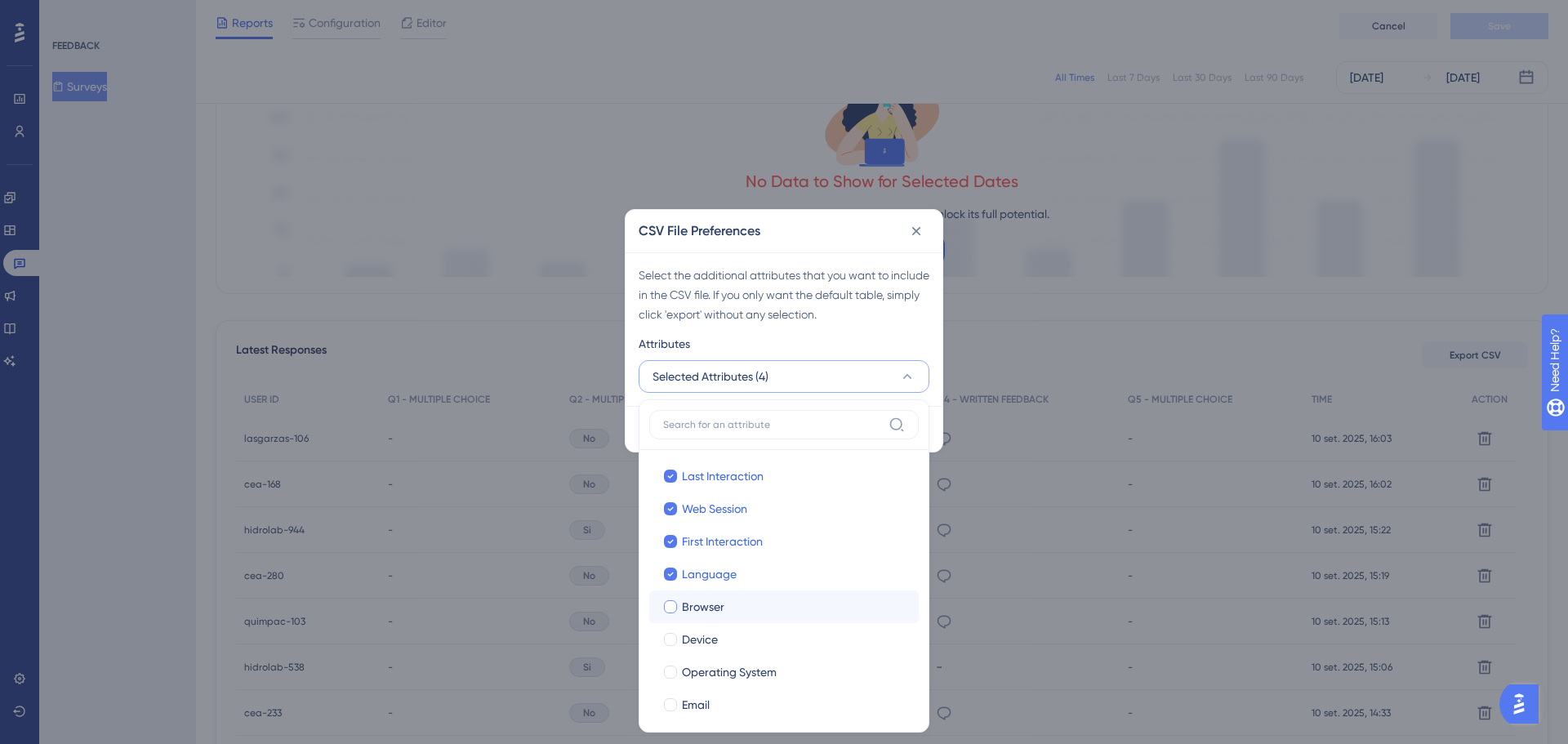
checkbox input "true"
drag, startPoint x: 672, startPoint y: 626, endPoint x: 672, endPoint y: 652, distance: 26.0
click at [672, 627] on label "[PERSON_NAME]" at bounding box center [784, 639] width 270 height 32
click at [672, 638] on input "Device" at bounding box center [671, 638] width 1 height 1
drag, startPoint x: 672, startPoint y: 663, endPoint x: 672, endPoint y: 678, distance: 15.0
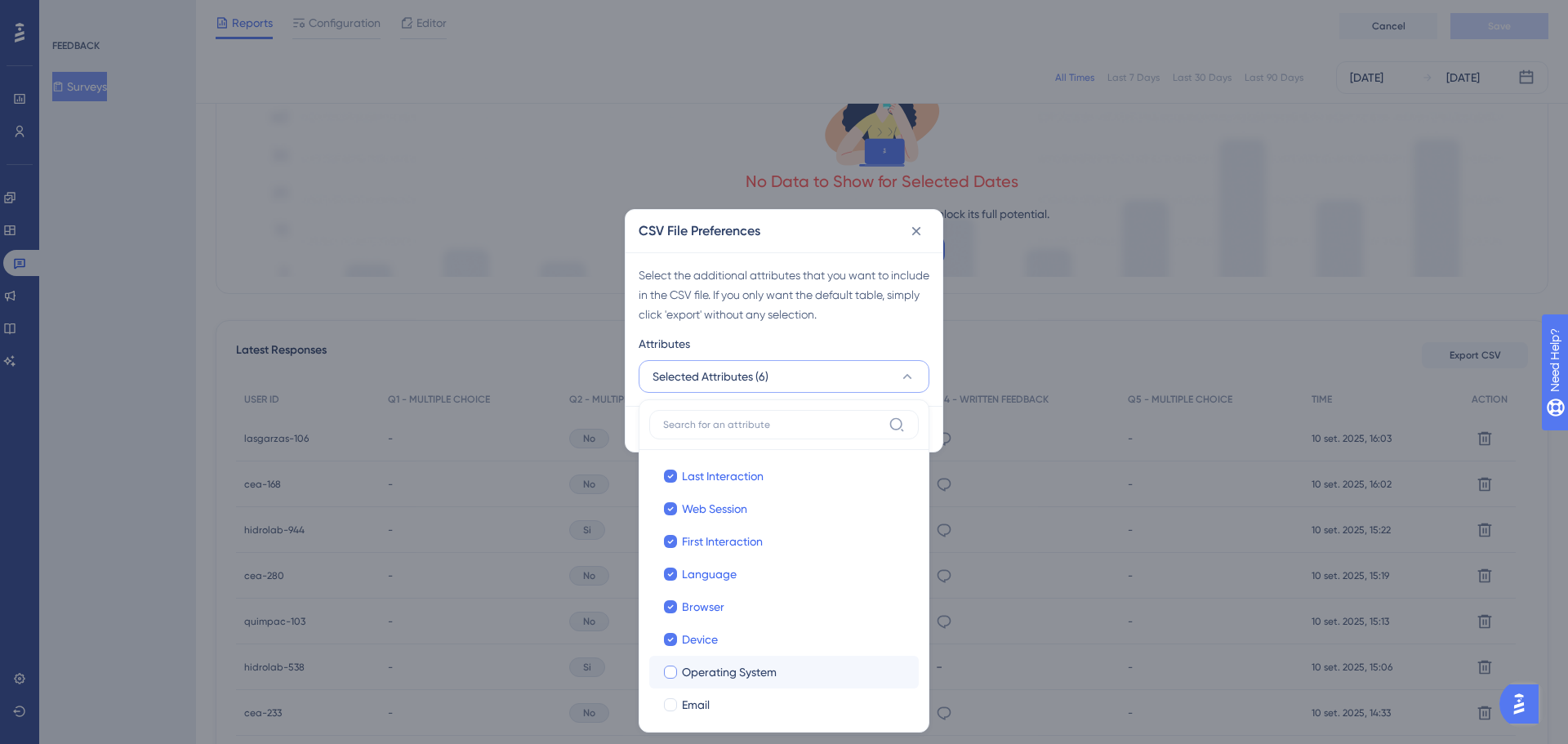
click at [672, 664] on div at bounding box center [670, 672] width 16 height 16
checkbox input "true"
click at [672, 695] on label "Email" at bounding box center [784, 704] width 243 height 20
checkbox input "true"
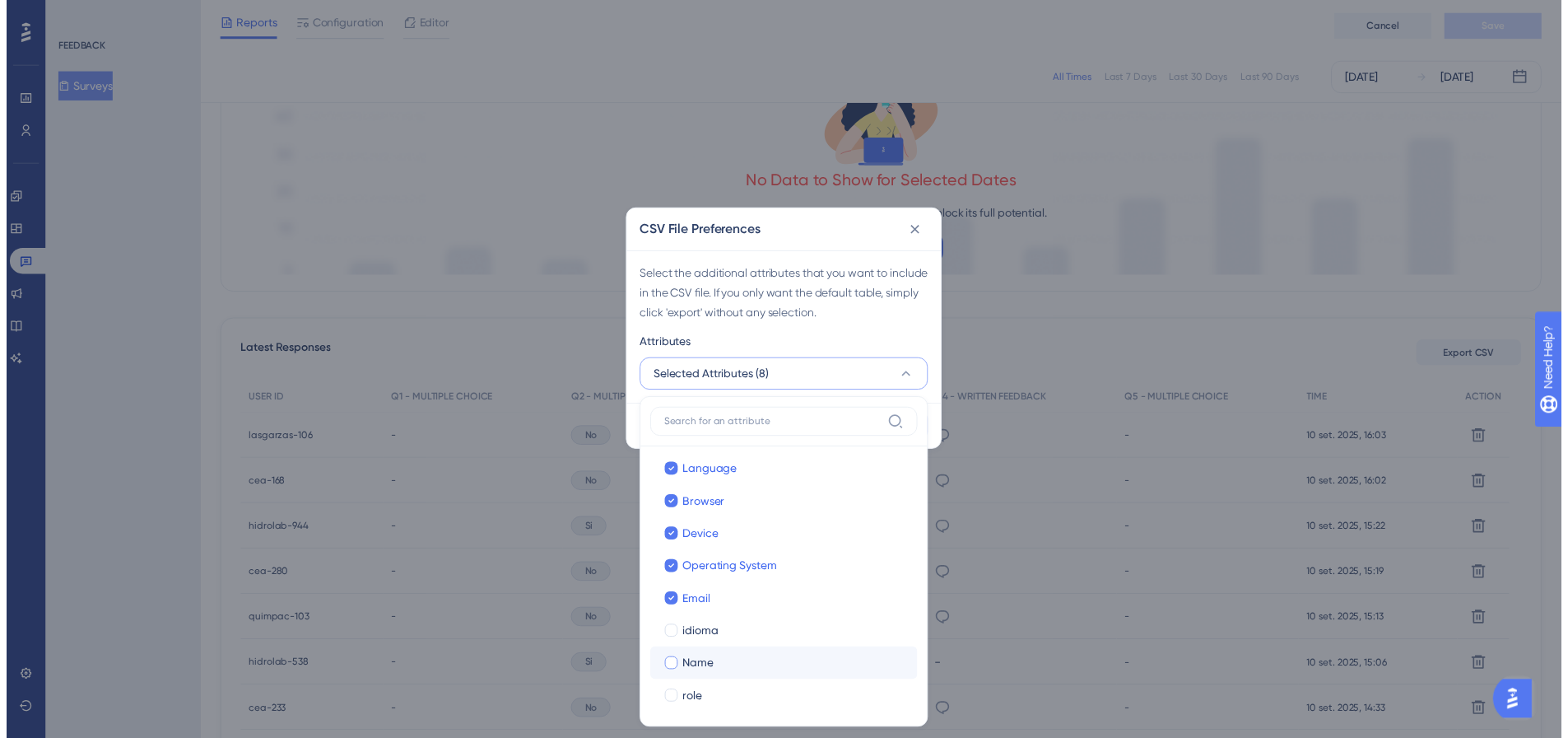
scroll to position [140, 0]
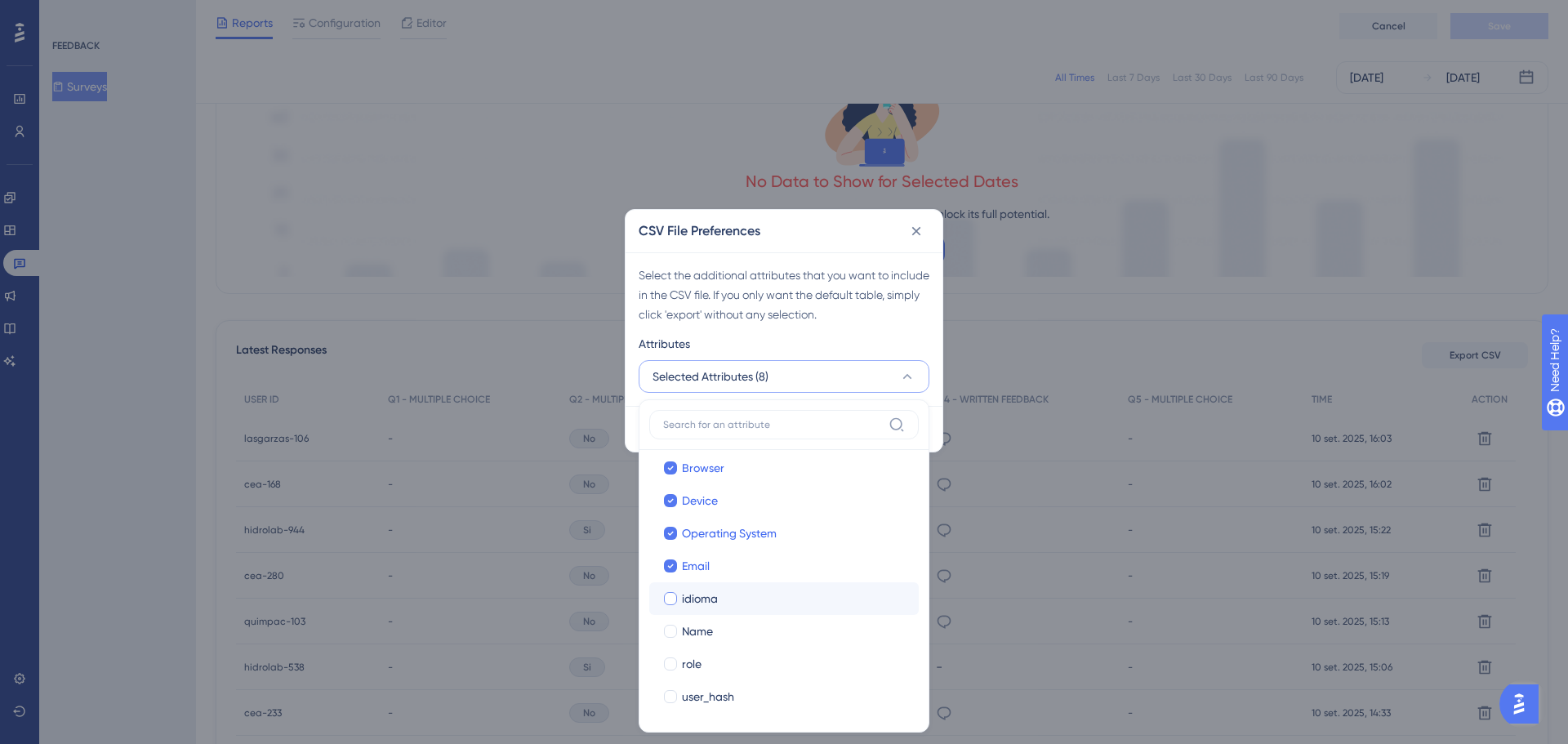
click at [672, 595] on div at bounding box center [670, 598] width 13 height 13
checkbox input "true"
click at [671, 631] on div at bounding box center [670, 631] width 13 height 13
checkbox input "true"
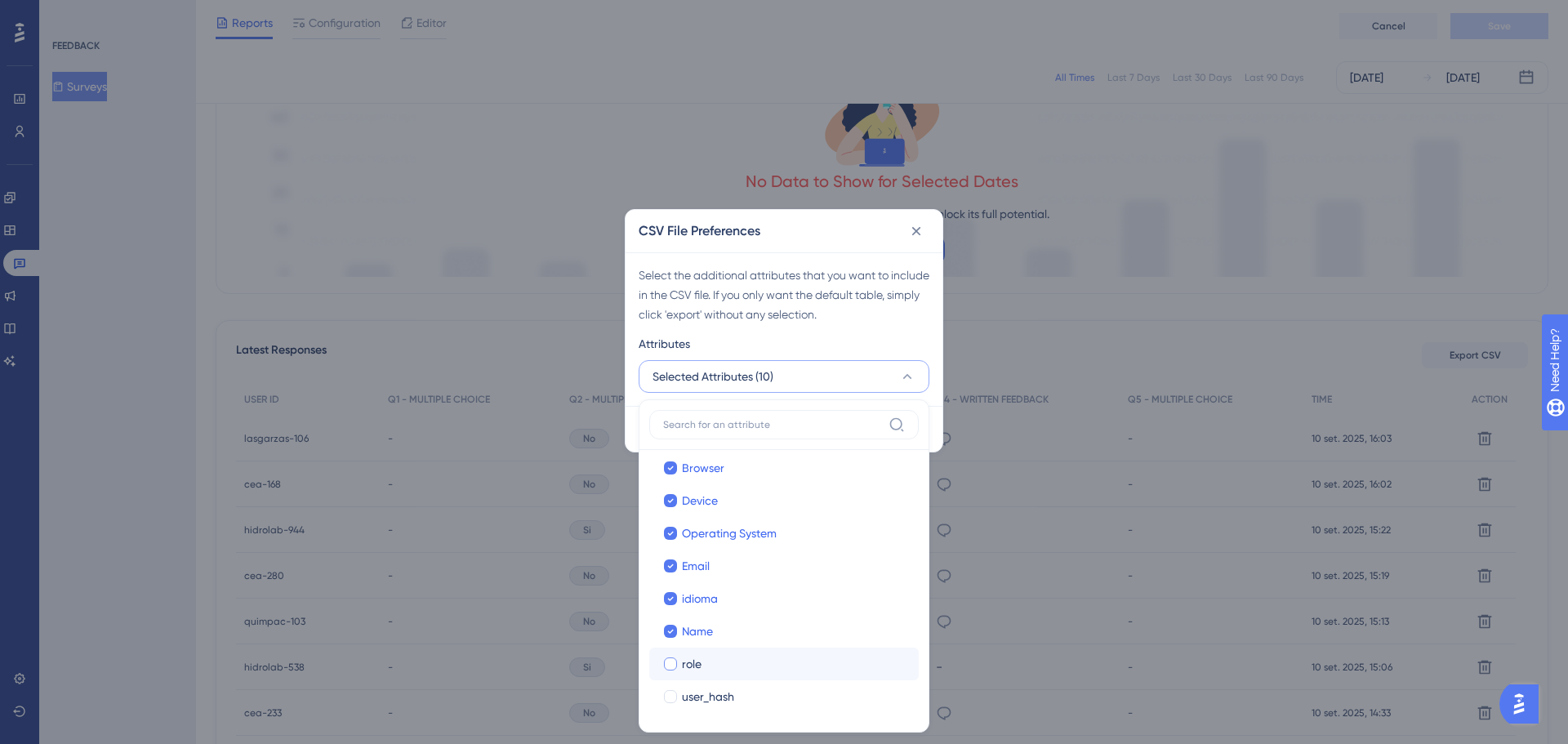
drag, startPoint x: 672, startPoint y: 662, endPoint x: 672, endPoint y: 674, distance: 12.0
click at [672, 668] on div at bounding box center [670, 663] width 13 height 13
checkbox input "true"
click at [673, 691] on div at bounding box center [670, 696] width 13 height 13
checkbox input "true"
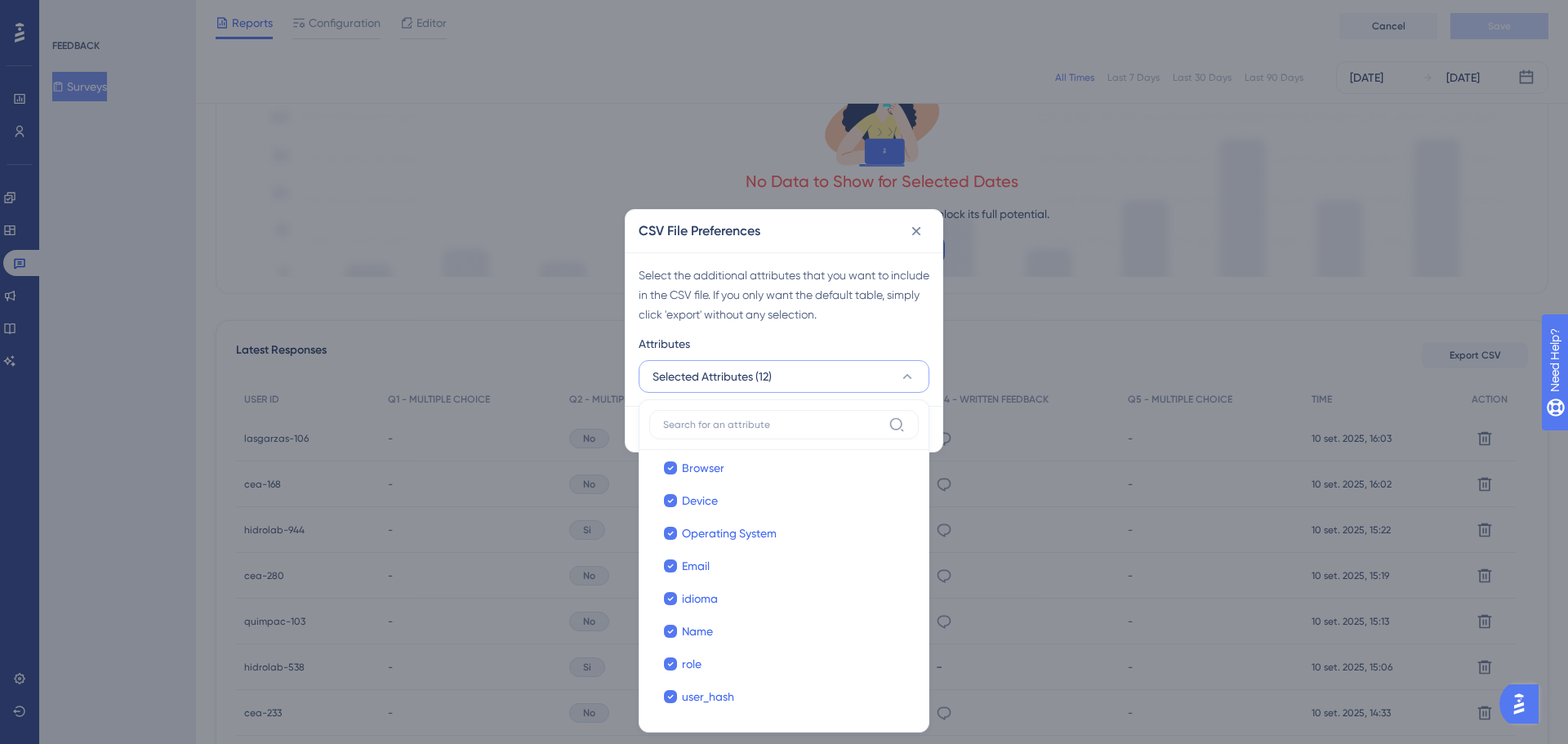
click at [810, 243] on div "CSV File Preferences" at bounding box center [784, 232] width 317 height 43
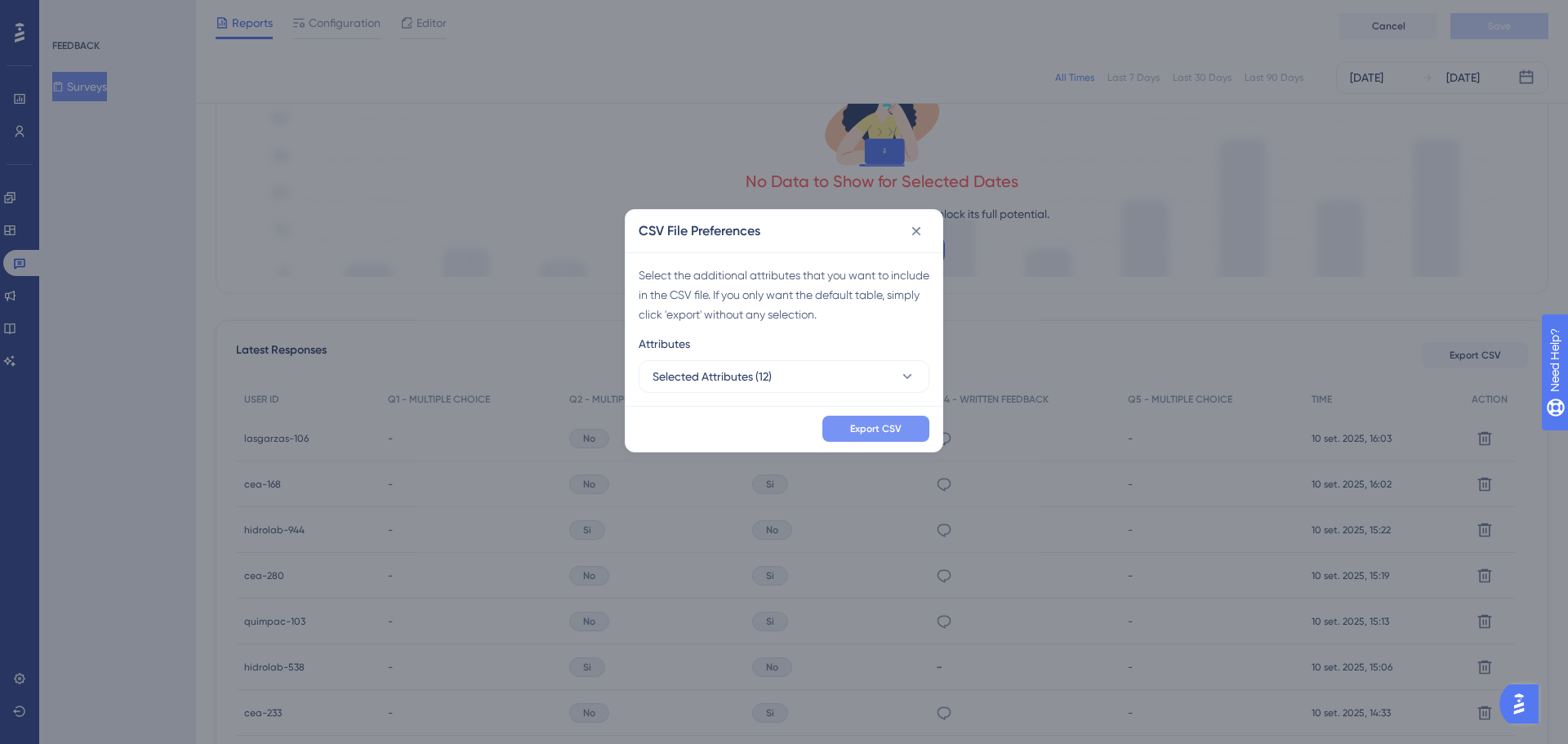
click at [884, 416] on button "Export CSV" at bounding box center [876, 428] width 107 height 26
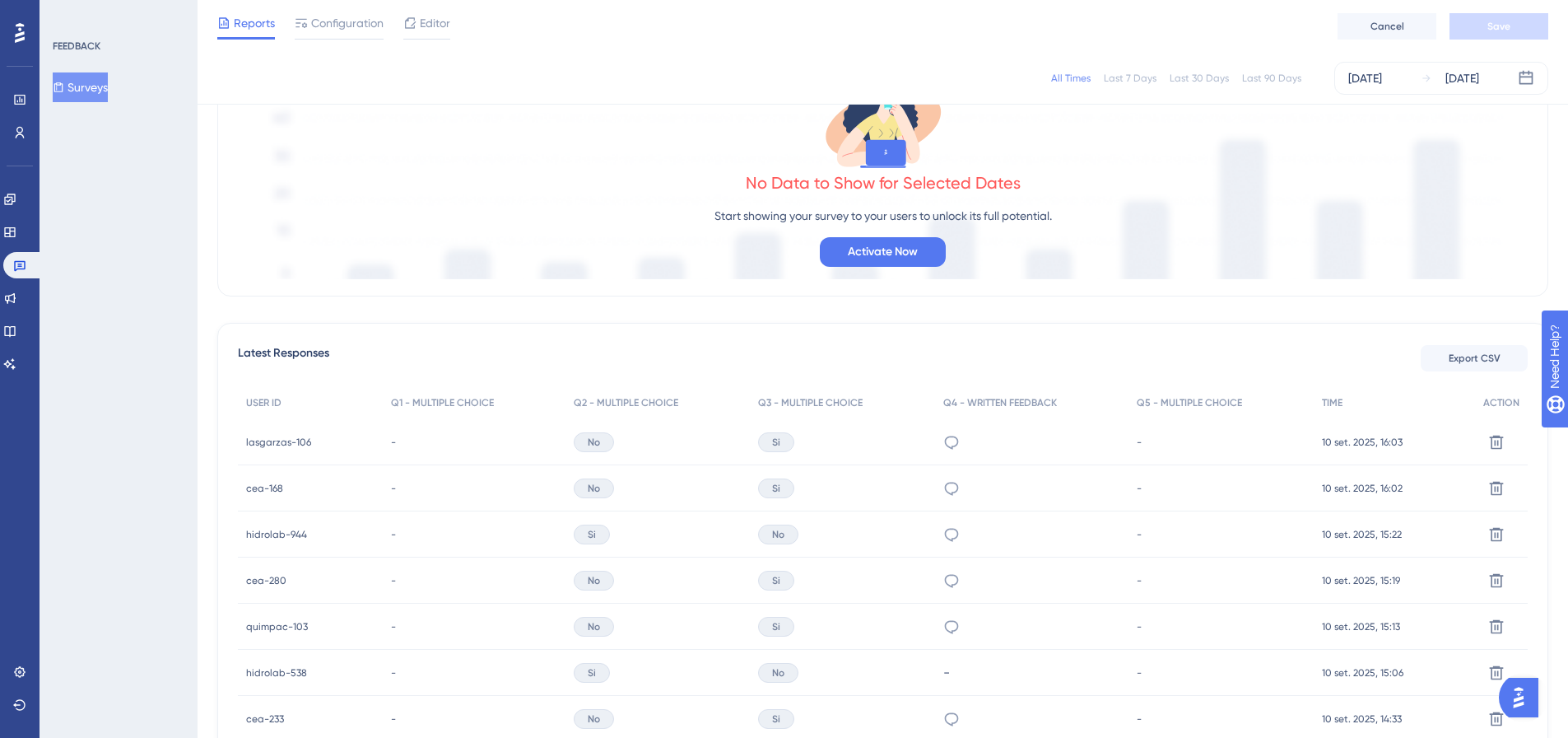
click at [81, 95] on button "Surveys" at bounding box center [80, 87] width 55 height 30
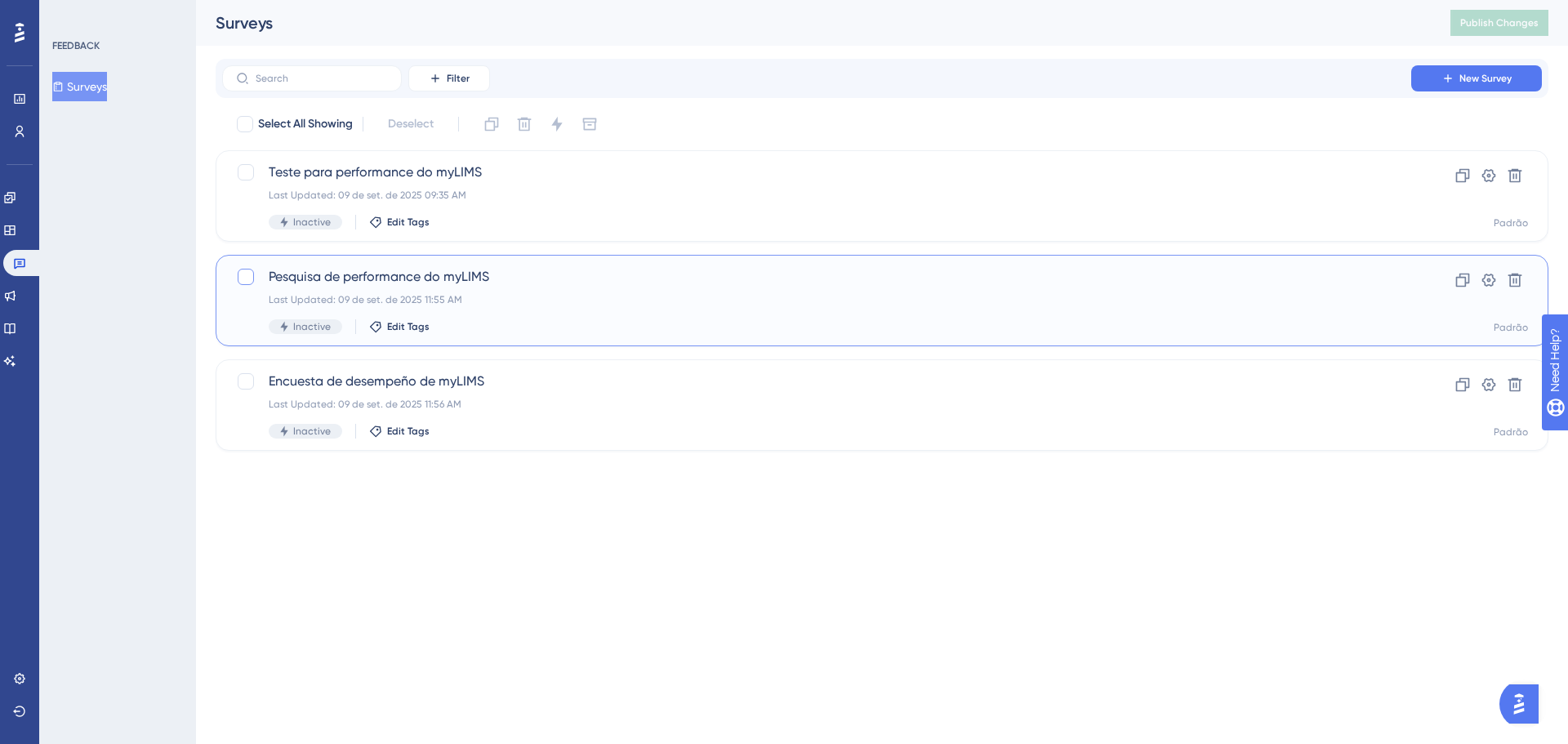
click at [245, 276] on div at bounding box center [245, 277] width 16 height 16
checkbox input "true"
click at [255, 381] on label at bounding box center [247, 381] width 23 height 20
checkbox input "true"
click at [560, 126] on icon at bounding box center [557, 123] width 10 height 14
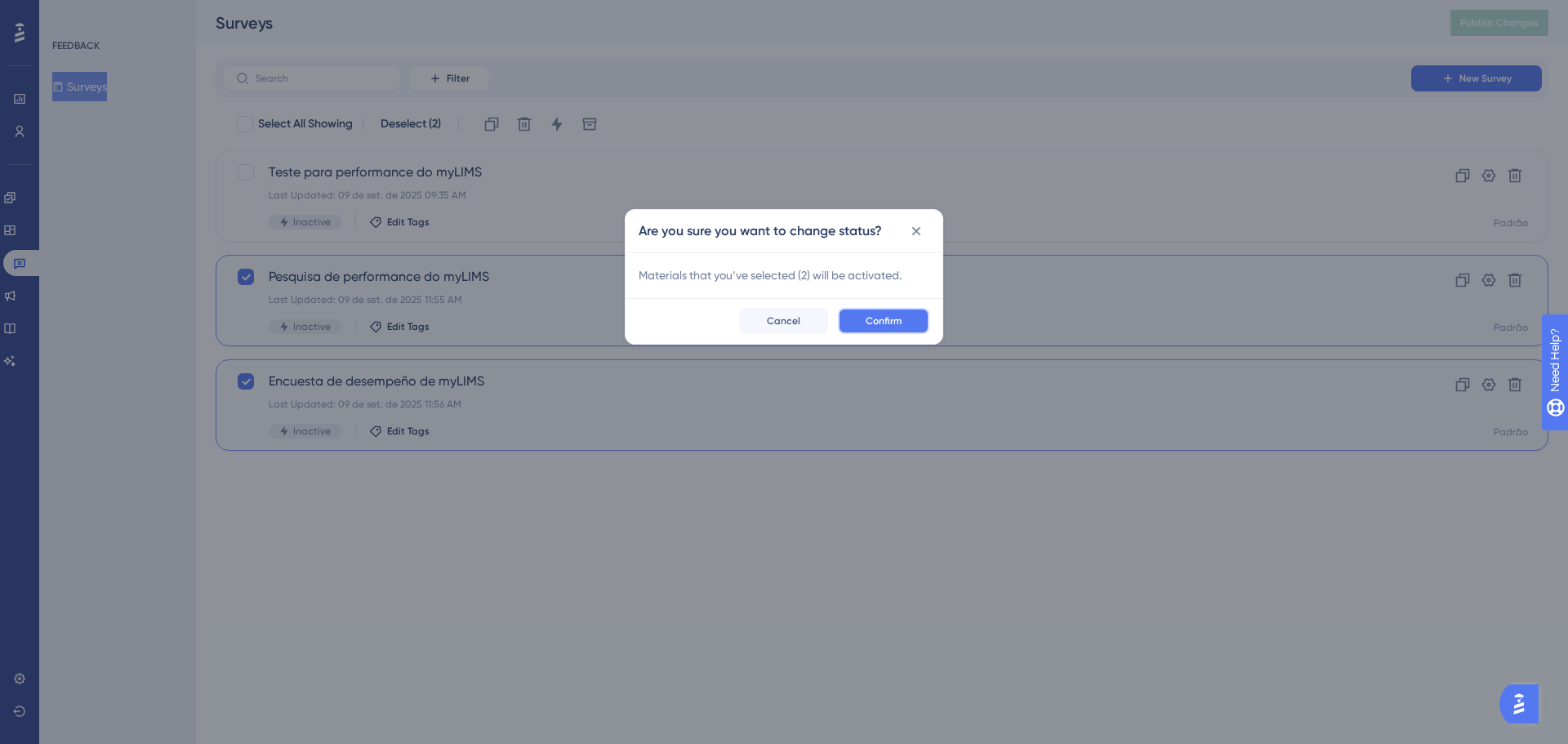
click at [896, 318] on span "Confirm" at bounding box center [884, 320] width 36 height 13
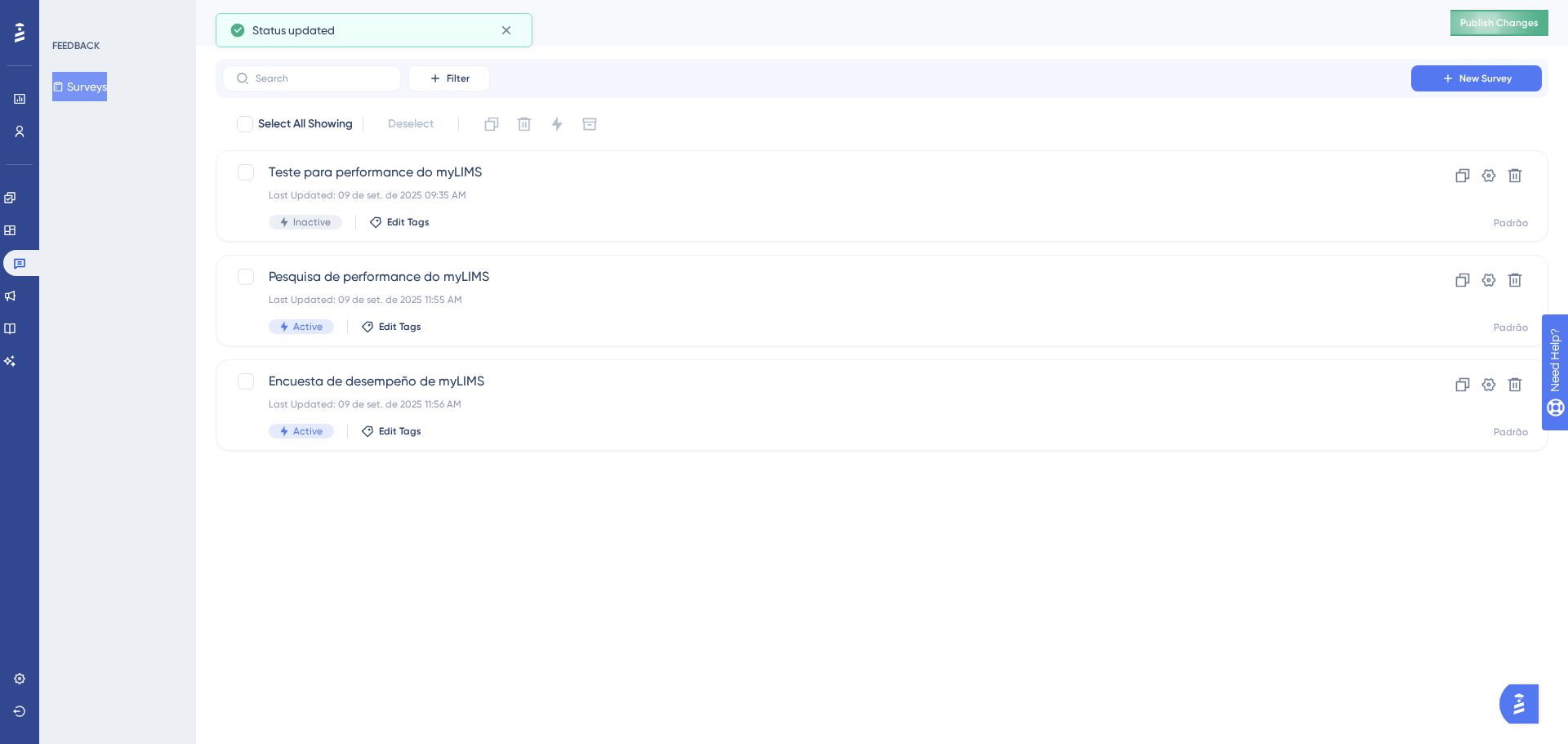
click at [1490, 25] on span "Publish Changes" at bounding box center [1499, 22] width 78 height 13
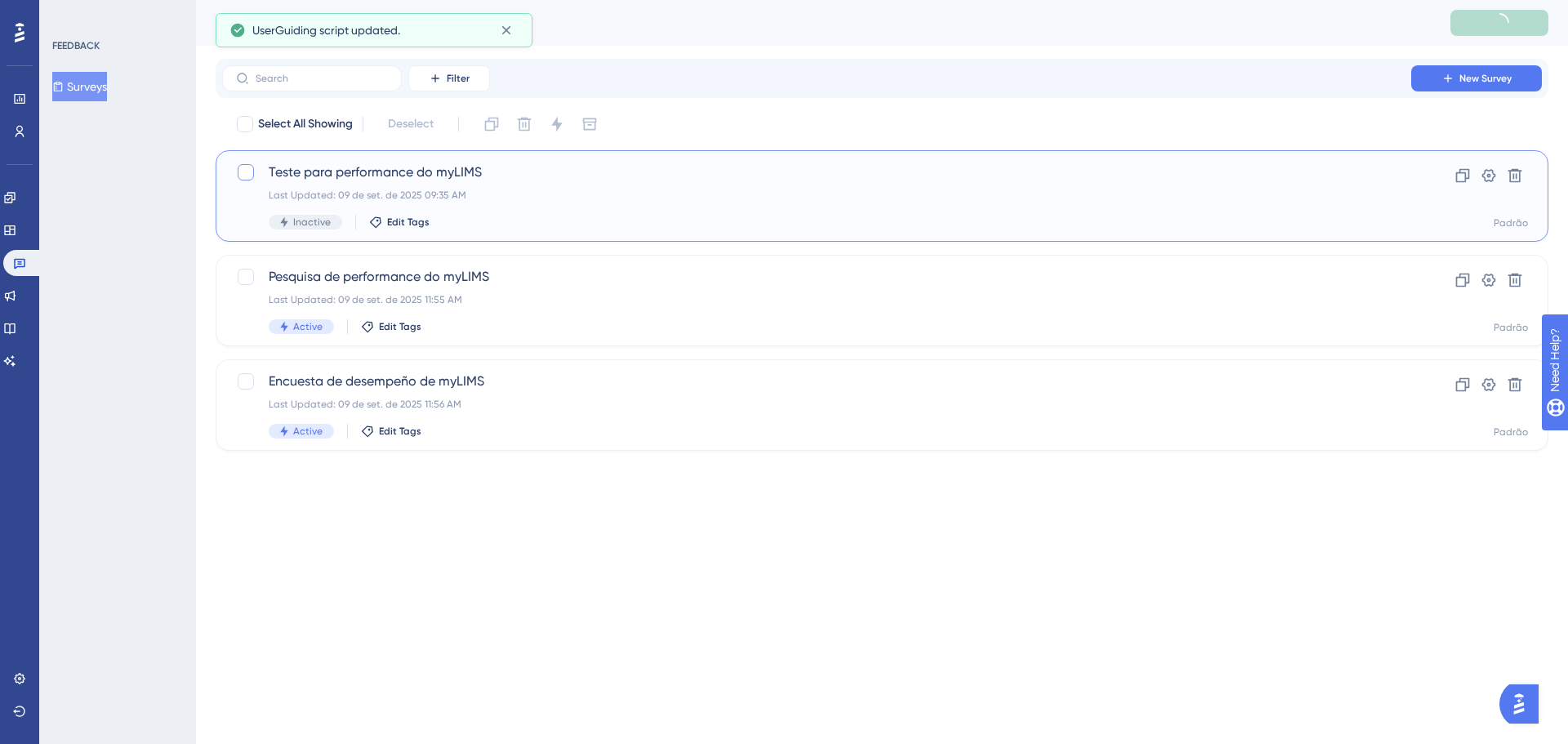
click at [250, 169] on div at bounding box center [245, 172] width 16 height 16
checkbox input "true"
click at [527, 123] on icon at bounding box center [524, 123] width 16 height 16
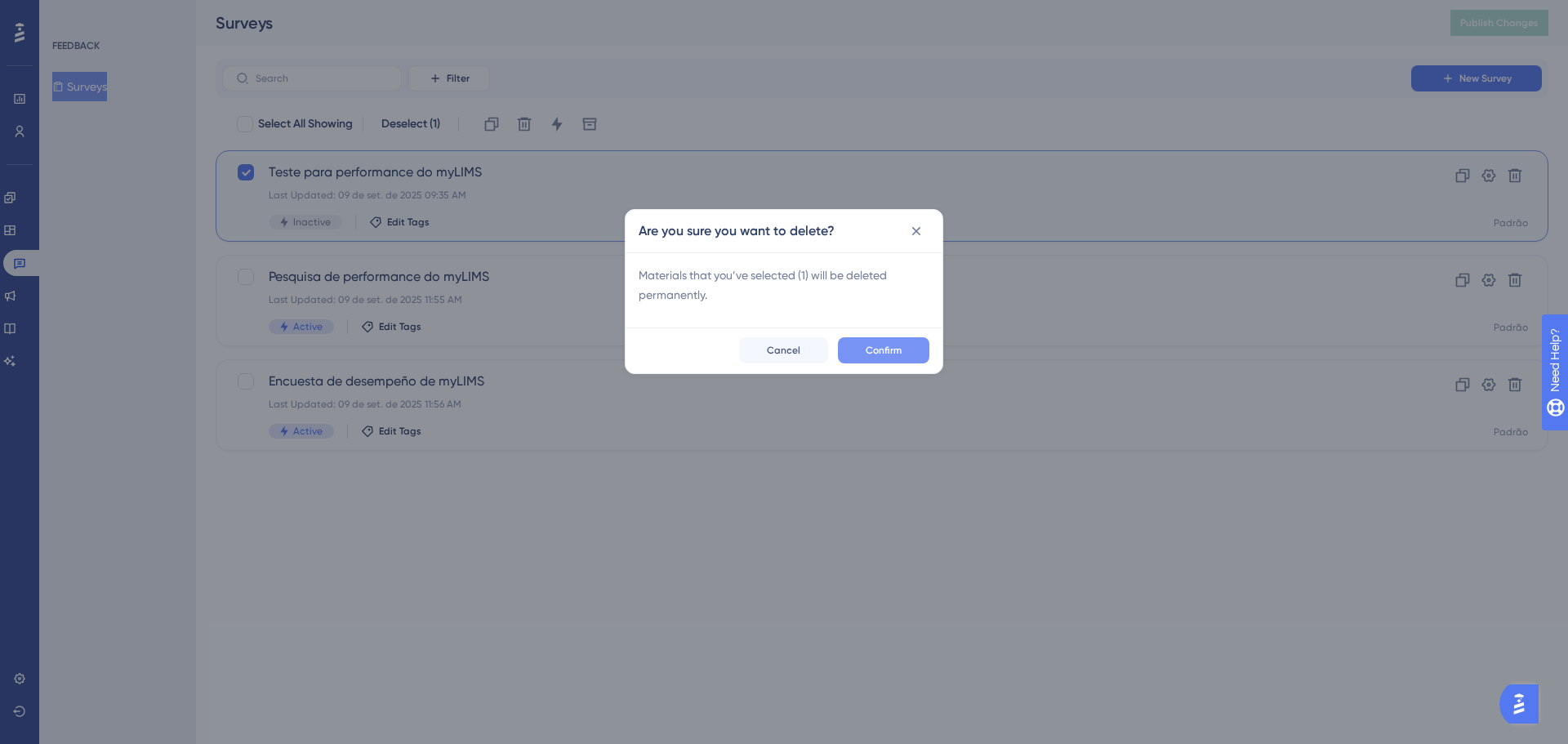
click at [873, 351] on span "Confirm" at bounding box center [884, 350] width 36 height 13
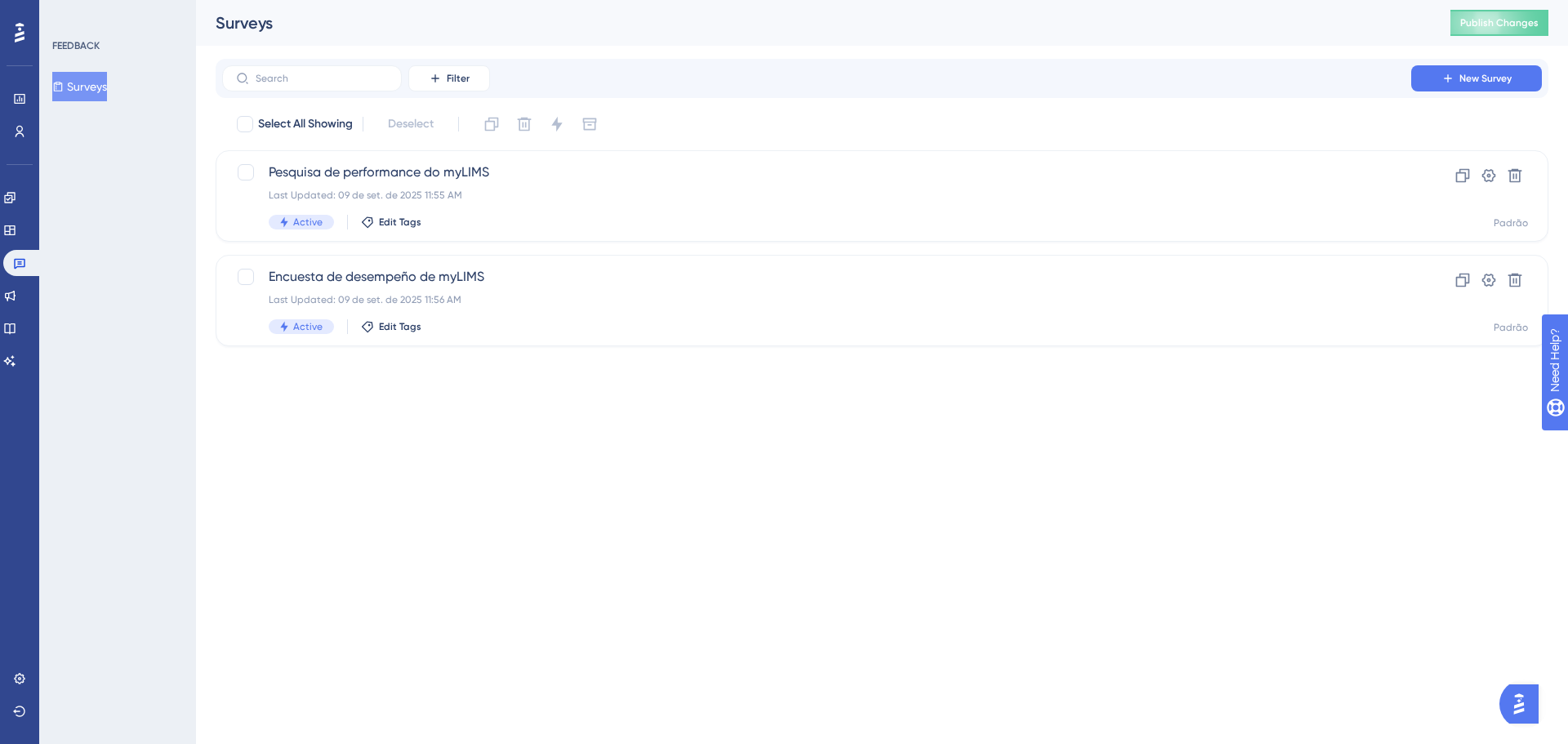
click at [593, 0] on html "Performance Users Engagement Widgets Feedback Product Updates Knowledge Base AI…" at bounding box center [784, 0] width 1568 height 0
click at [1503, 26] on span "Publish Changes" at bounding box center [1499, 22] width 78 height 13
